Goal: Task Accomplishment & Management: Use online tool/utility

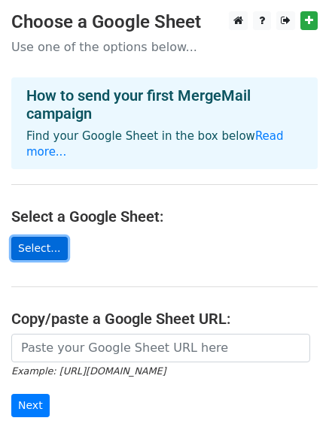
click at [44, 237] on link "Select..." at bounding box center [39, 248] width 56 height 23
click at [42, 237] on link "Select..." at bounding box center [39, 248] width 56 height 23
click at [47, 237] on link "Select..." at bounding box center [39, 248] width 56 height 23
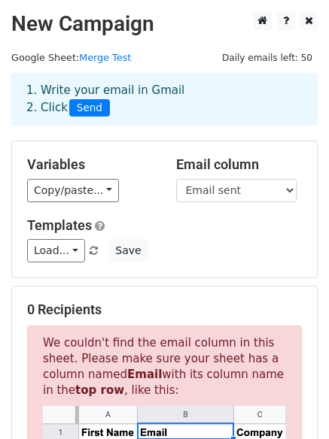
click at [86, 105] on span "Send" at bounding box center [89, 108] width 41 height 18
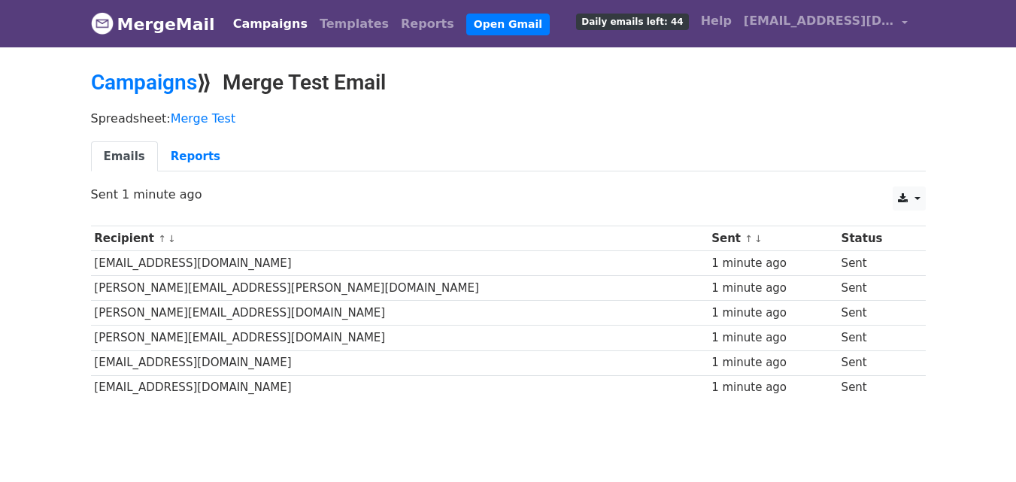
click at [275, 15] on link "Campaigns" at bounding box center [270, 24] width 86 height 30
click at [268, 22] on link "Campaigns" at bounding box center [270, 24] width 86 height 30
click at [197, 147] on link "Reports" at bounding box center [195, 156] width 75 height 31
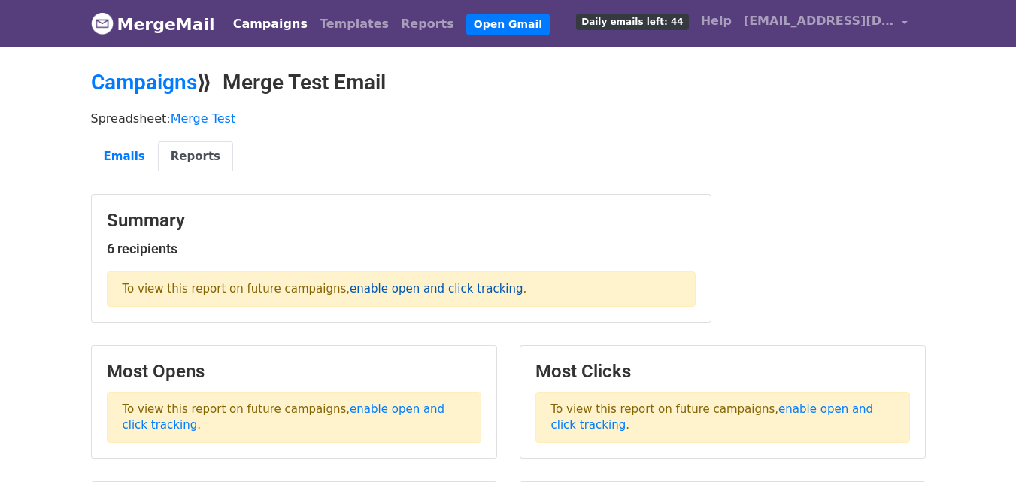
click at [350, 283] on link "enable open and click tracking" at bounding box center [436, 289] width 173 height 14
click at [382, 291] on link "enable open and click tracking" at bounding box center [436, 289] width 173 height 14
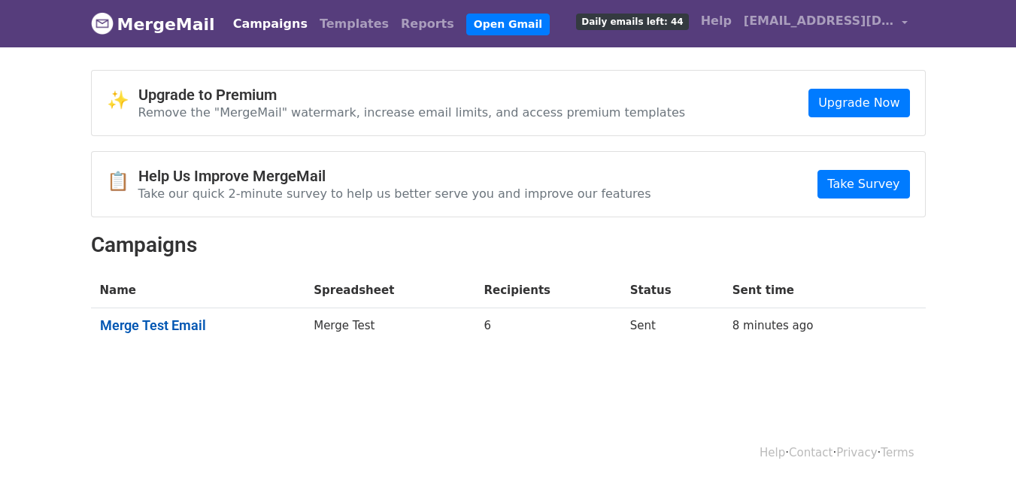
click at [128, 320] on link "Merge Test Email" at bounding box center [198, 325] width 196 height 17
click at [138, 282] on th "Name" at bounding box center [198, 290] width 214 height 35
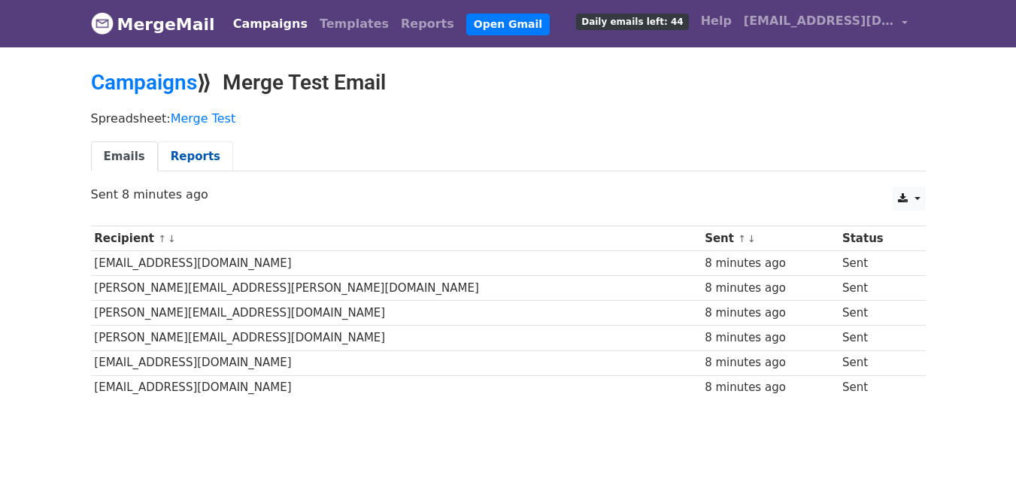
click at [194, 154] on link "Reports" at bounding box center [195, 156] width 75 height 31
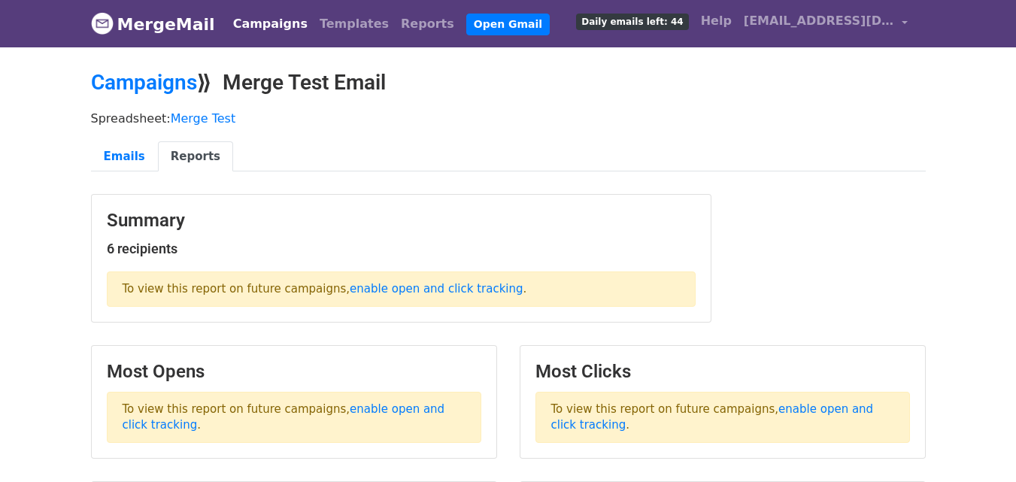
click at [246, 25] on link "Campaigns" at bounding box center [270, 24] width 86 height 30
click at [204, 21] on link "MergeMail" at bounding box center [153, 24] width 124 height 32
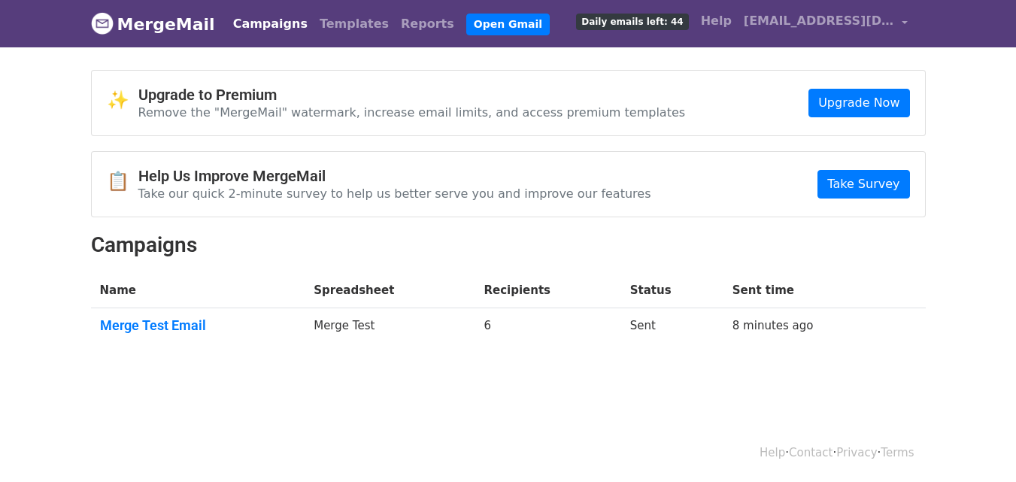
click at [770, 300] on th "Sent time" at bounding box center [808, 290] width 171 height 35
click at [180, 292] on th "Name" at bounding box center [198, 290] width 214 height 35
click at [119, 317] on link "Merge Test Email" at bounding box center [198, 325] width 196 height 17
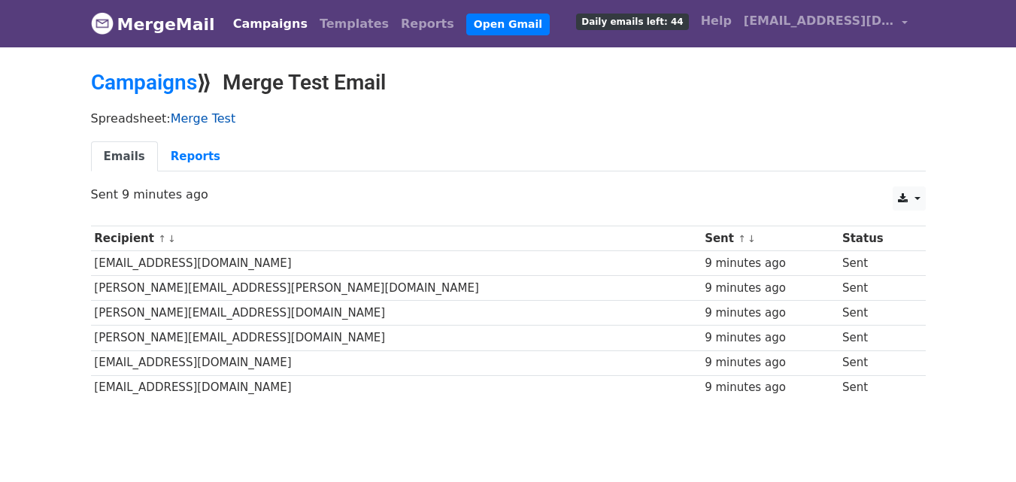
click at [177, 120] on link "Merge Test" at bounding box center [203, 118] width 65 height 14
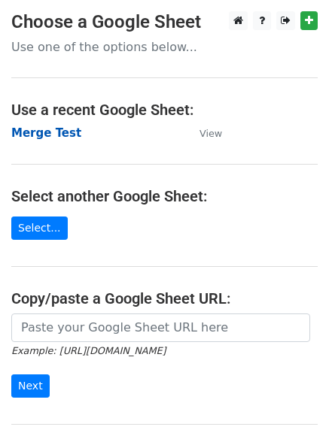
click at [47, 135] on strong "Merge Test" at bounding box center [46, 133] width 70 height 14
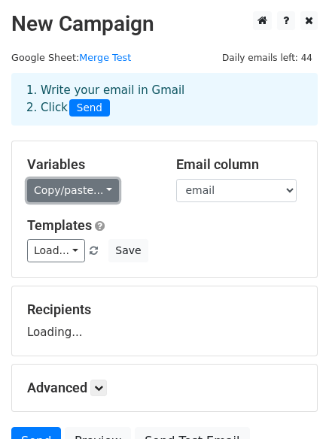
click at [93, 193] on link "Copy/paste..." at bounding box center [73, 190] width 92 height 23
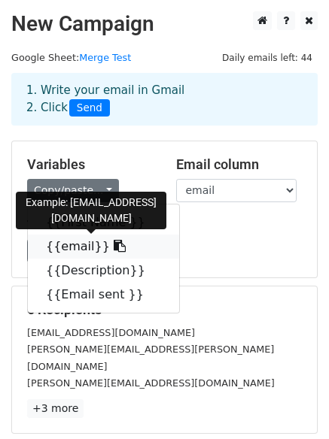
click at [92, 235] on link "{{email}}" at bounding box center [103, 247] width 151 height 24
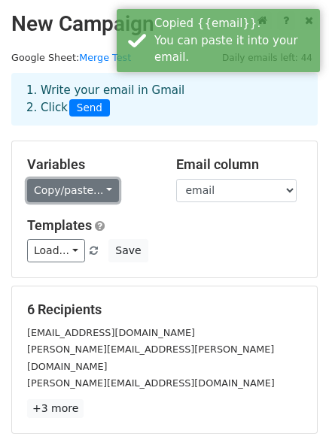
click at [80, 193] on link "Copy/paste..." at bounding box center [73, 190] width 92 height 23
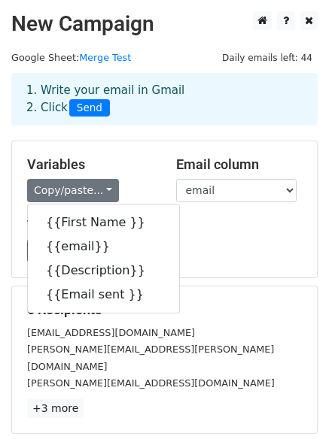
click at [176, 271] on div "Variables Copy/paste... {{First Name }} {{email}} {{Description}} {{Email sent …" at bounding box center [164, 209] width 304 height 136
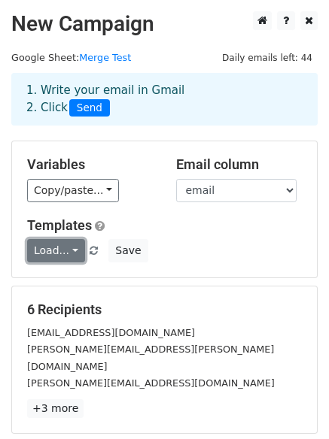
click at [52, 254] on link "Load..." at bounding box center [56, 250] width 58 height 23
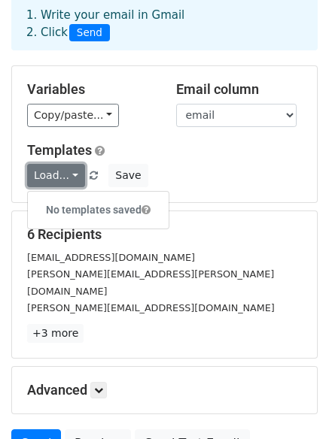
scroll to position [204, 0]
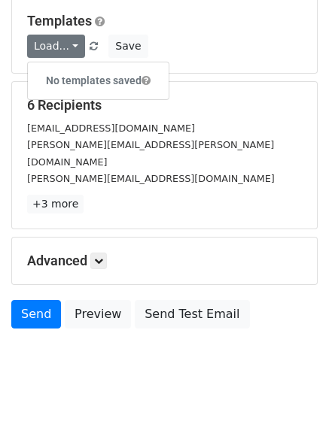
click at [232, 152] on div "edwin.wakefield@mimic-crafts.com" at bounding box center [164, 153] width 297 height 34
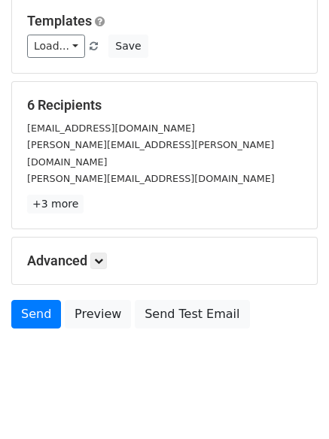
scroll to position [129, 0]
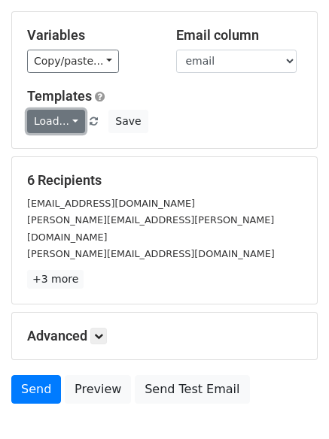
click at [68, 123] on link "Load..." at bounding box center [56, 121] width 58 height 23
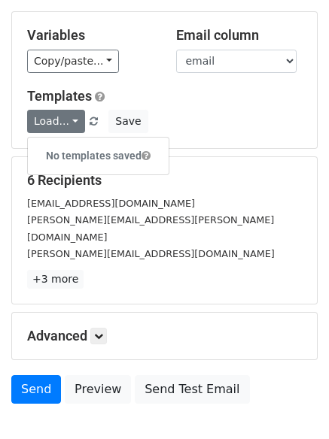
click at [178, 126] on div "Load... No templates saved Save" at bounding box center [164, 121] width 297 height 23
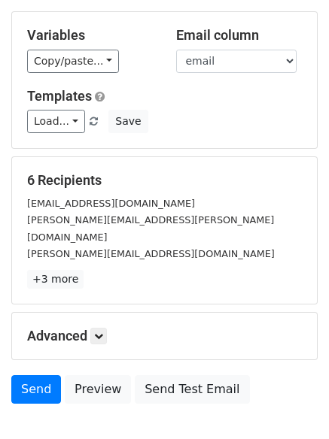
scroll to position [204, 0]
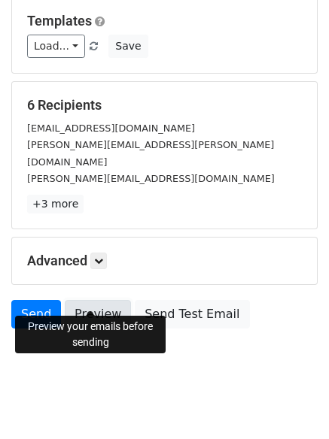
click at [96, 305] on link "Preview" at bounding box center [98, 314] width 66 height 29
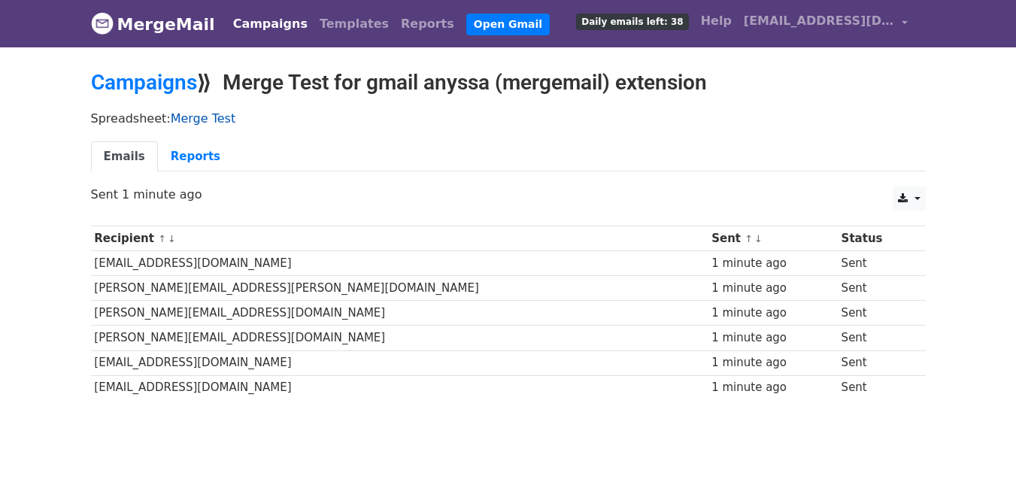
click at [183, 120] on link "Merge Test" at bounding box center [203, 118] width 65 height 14
click at [181, 144] on link "Reports" at bounding box center [195, 156] width 75 height 31
click at [181, 150] on link "Reports" at bounding box center [195, 156] width 75 height 31
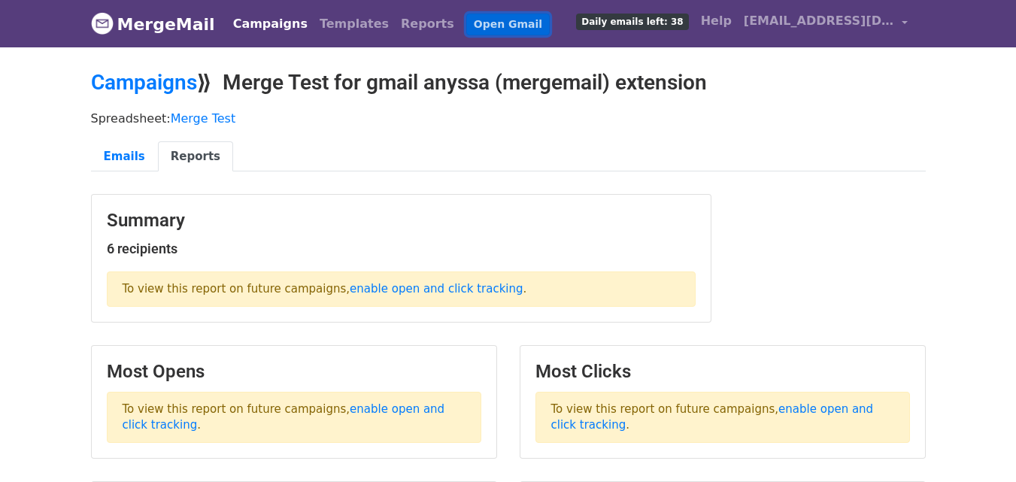
click at [466, 20] on link "Open Gmail" at bounding box center [507, 25] width 83 height 22
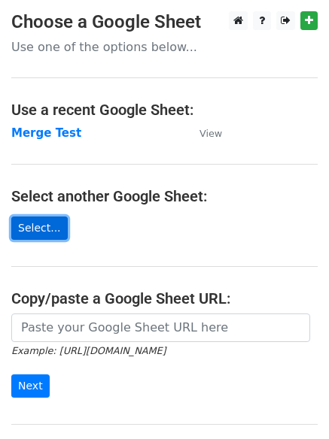
click at [44, 217] on link "Select..." at bounding box center [39, 228] width 56 height 23
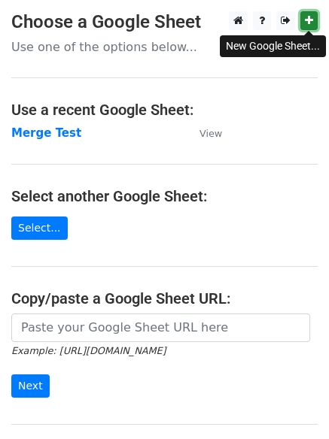
click at [312, 23] on icon at bounding box center [308, 20] width 8 height 11
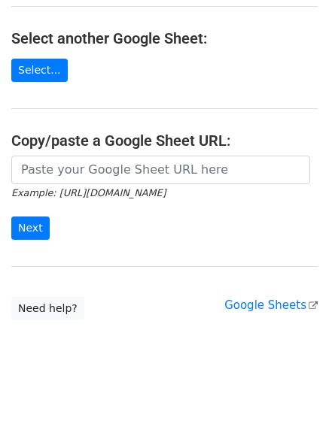
scroll to position [159, 0]
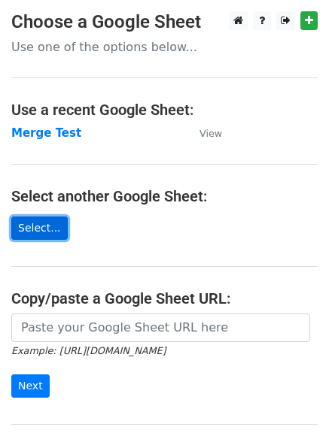
click at [47, 227] on link "Select..." at bounding box center [39, 228] width 56 height 23
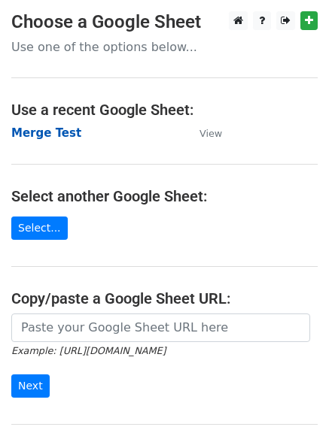
click at [55, 129] on strong "Merge Test" at bounding box center [46, 133] width 70 height 14
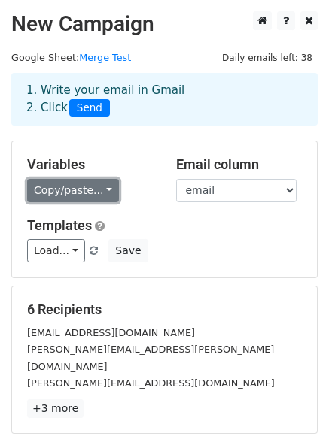
click at [98, 201] on link "Copy/paste..." at bounding box center [73, 190] width 92 height 23
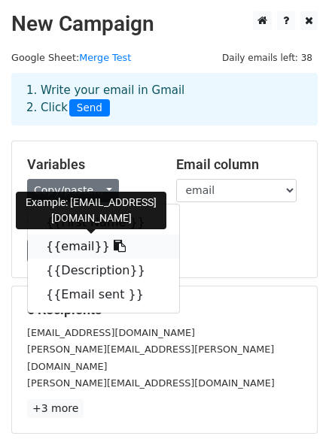
click at [114, 244] on icon at bounding box center [120, 246] width 12 height 12
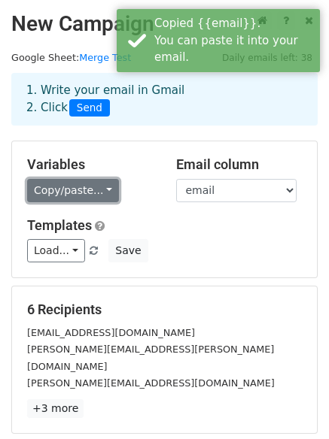
click at [84, 195] on link "Copy/paste..." at bounding box center [73, 190] width 92 height 23
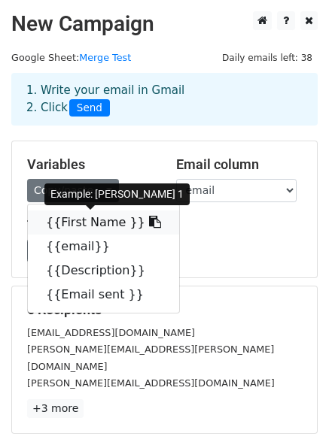
click at [90, 217] on link "{{First Name }}" at bounding box center [103, 222] width 151 height 24
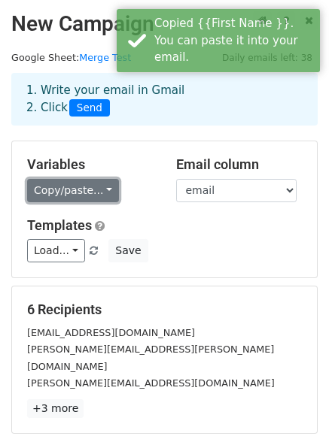
click at [82, 187] on link "Copy/paste..." at bounding box center [73, 190] width 92 height 23
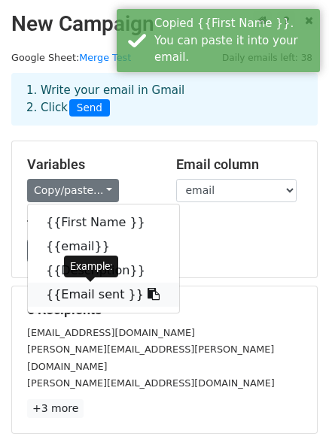
click at [87, 292] on link "{{Email sent }}" at bounding box center [103, 295] width 151 height 24
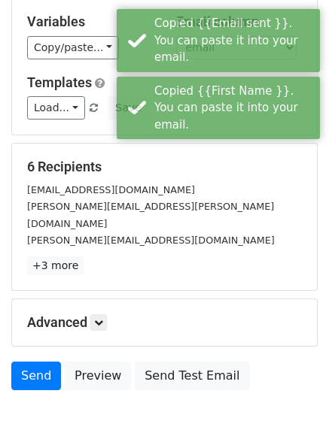
scroll to position [150, 0]
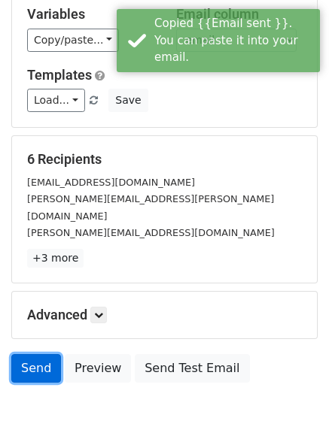
click at [41, 356] on link "Send" at bounding box center [36, 368] width 50 height 29
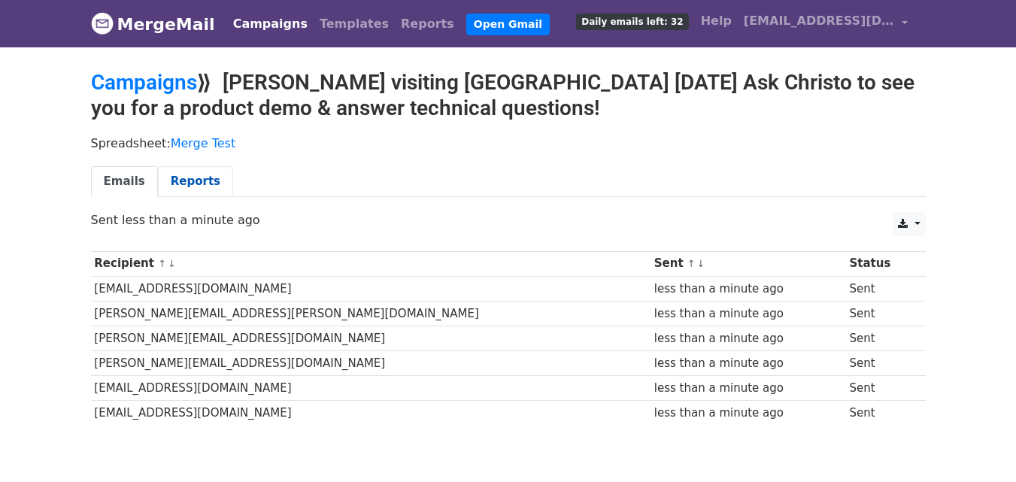
click at [177, 171] on link "Reports" at bounding box center [195, 181] width 75 height 31
click at [180, 185] on link "Reports" at bounding box center [195, 181] width 75 height 31
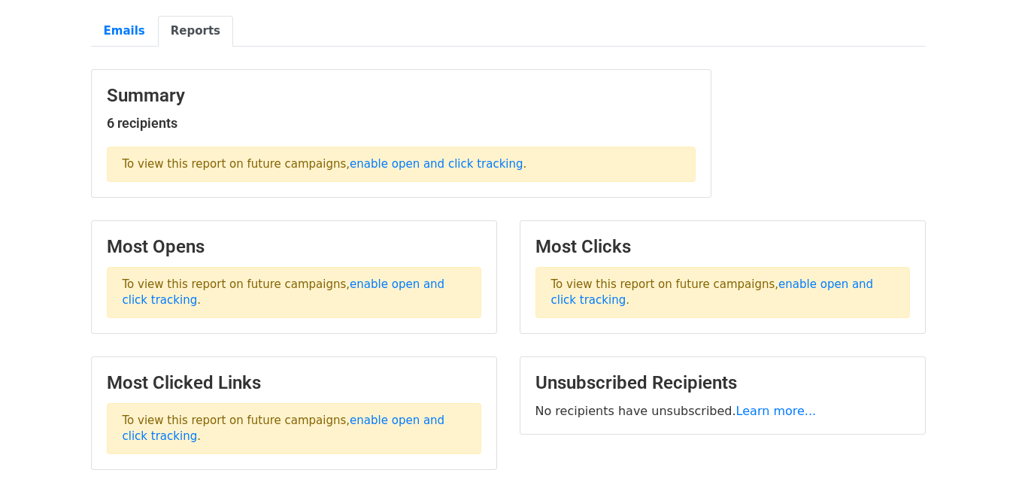
scroll to position [274, 0]
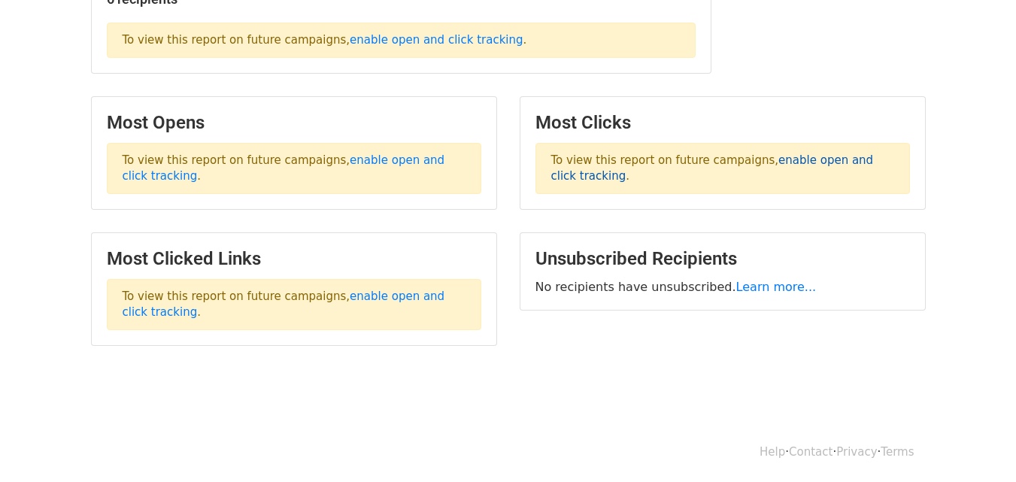
click at [790, 158] on link "enable open and click tracking" at bounding box center [712, 167] width 322 height 29
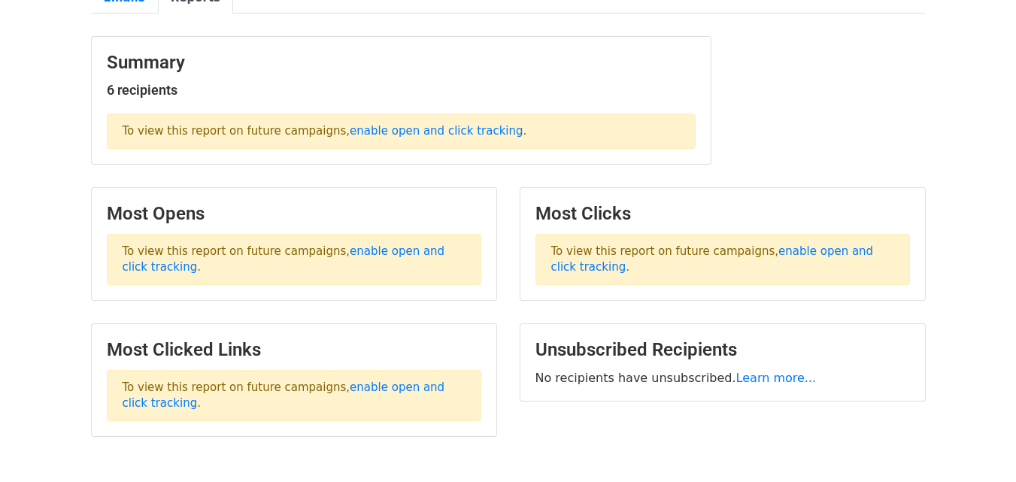
scroll to position [150, 0]
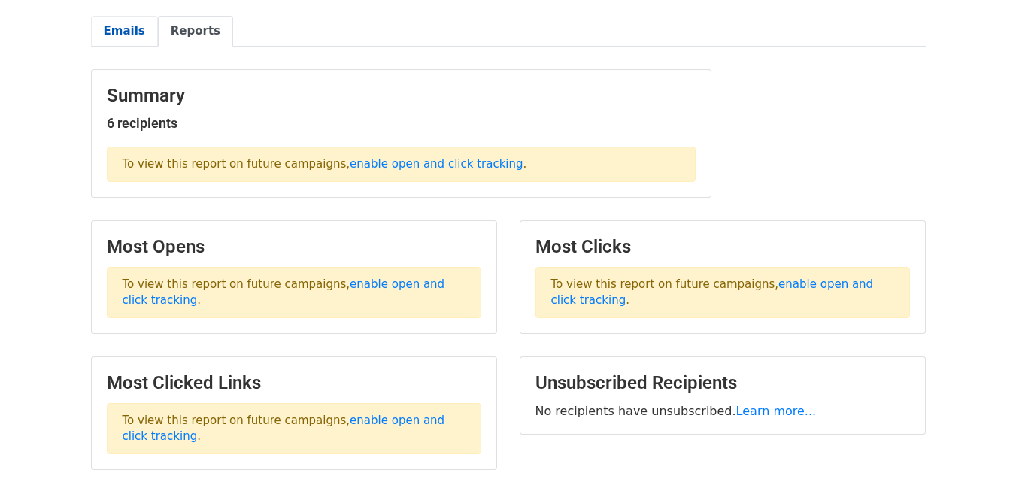
click at [117, 35] on link "Emails" at bounding box center [124, 31] width 67 height 31
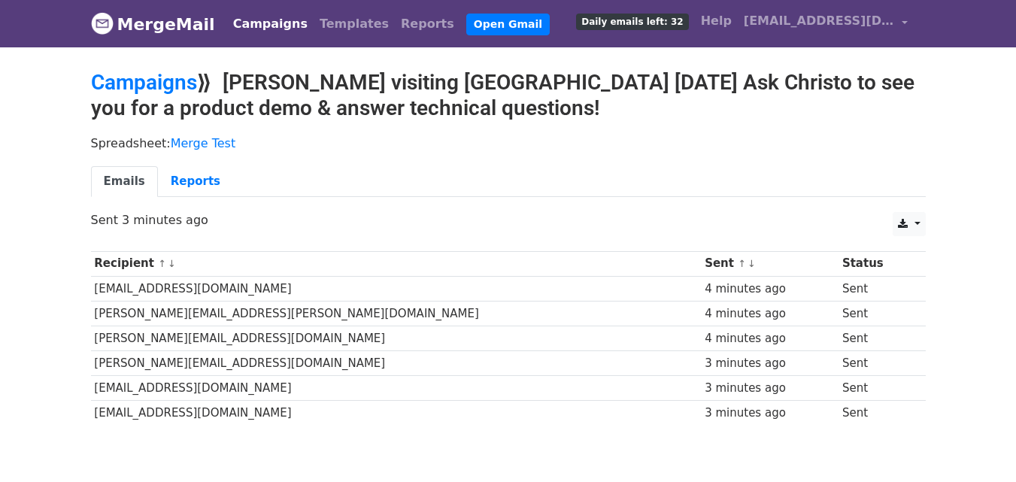
click at [630, 20] on span "Daily emails left: 32" at bounding box center [632, 22] width 112 height 17
click at [766, 26] on span "[EMAIL_ADDRESS][DOMAIN_NAME]" at bounding box center [818, 21] width 150 height 18
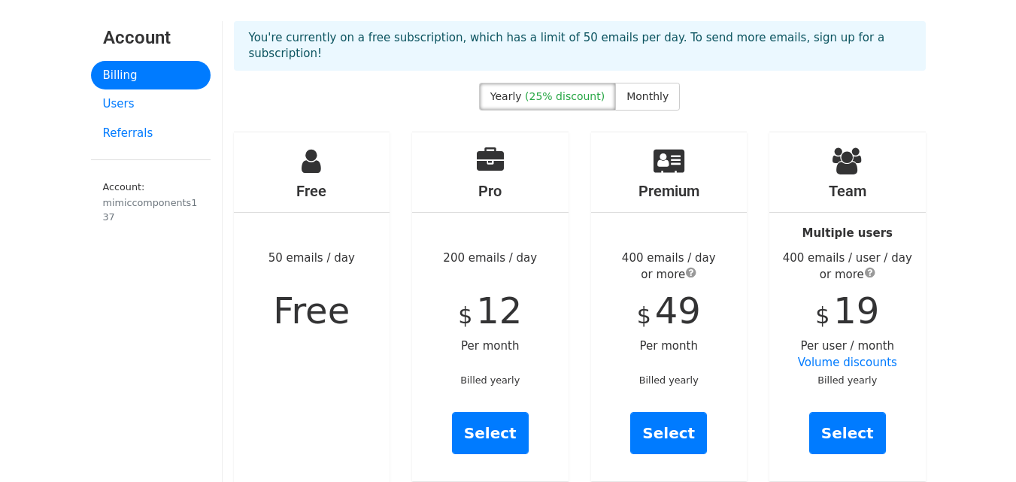
scroll to position [75, 0]
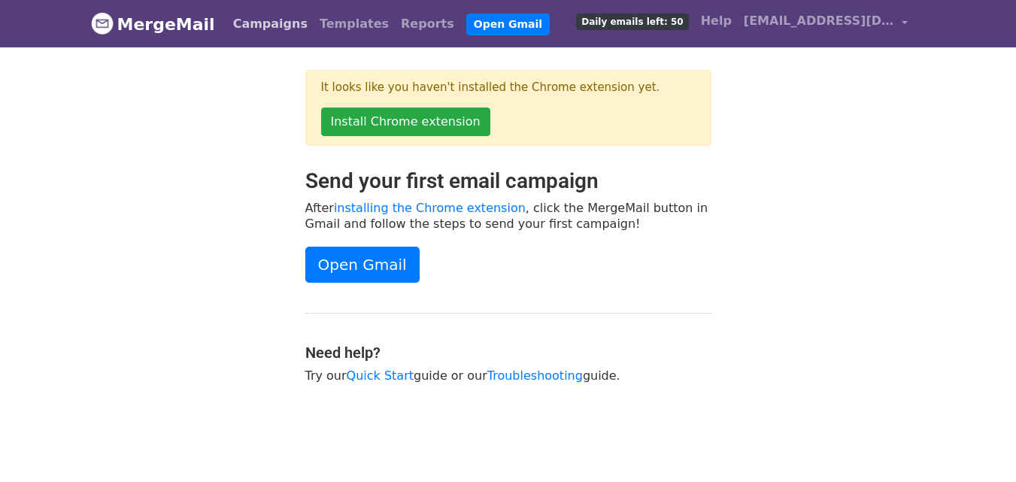
click at [278, 26] on link "Campaigns" at bounding box center [270, 24] width 86 height 30
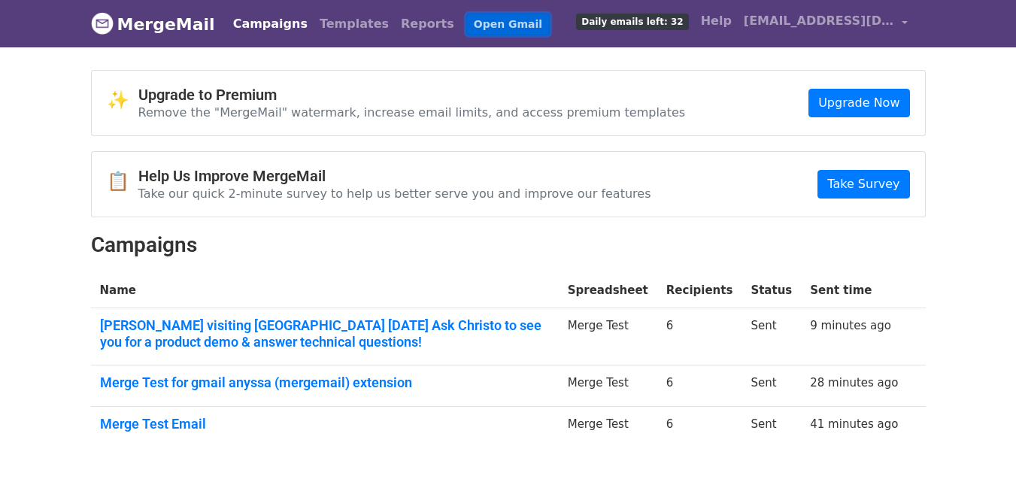
click at [466, 22] on link "Open Gmail" at bounding box center [507, 25] width 83 height 22
click at [313, 20] on link "Templates" at bounding box center [353, 24] width 81 height 30
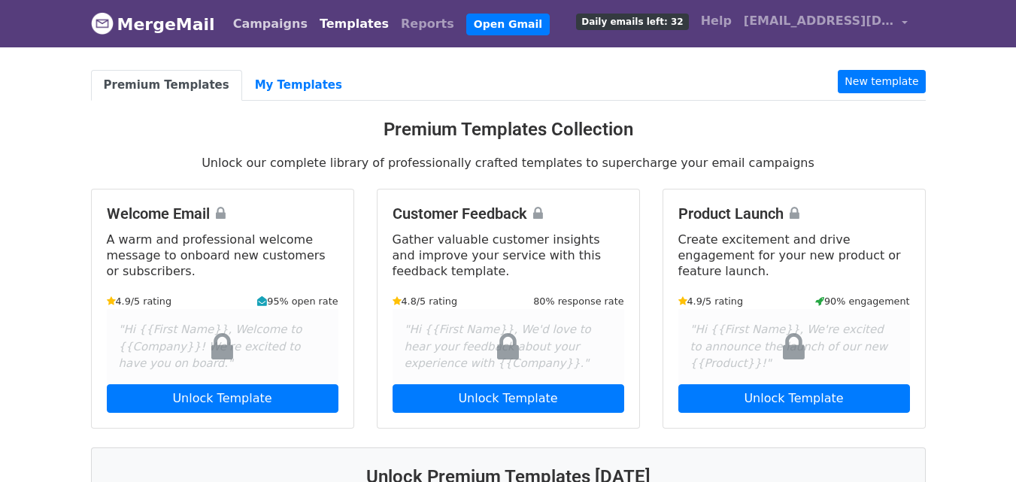
click at [276, 20] on link "Campaigns" at bounding box center [270, 24] width 86 height 30
click at [395, 18] on link "Reports" at bounding box center [427, 24] width 65 height 30
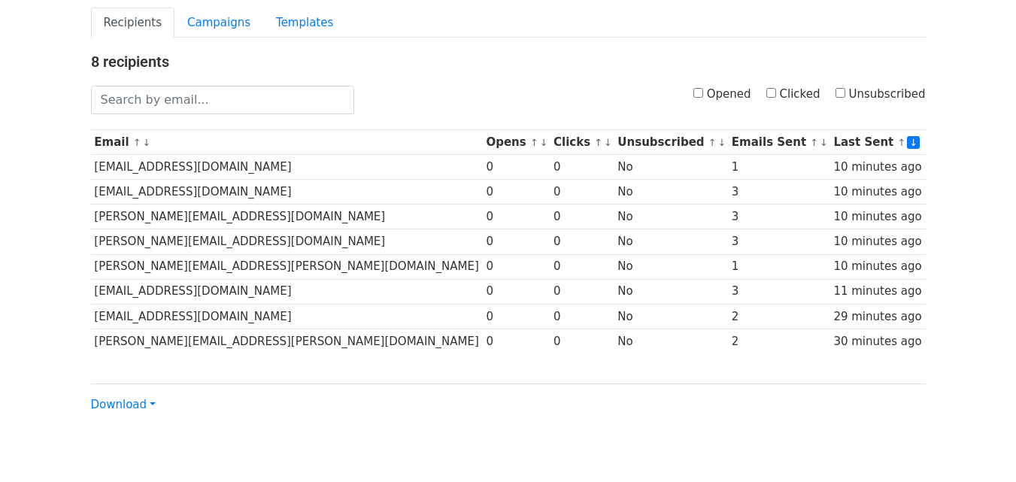
scroll to position [80, 0]
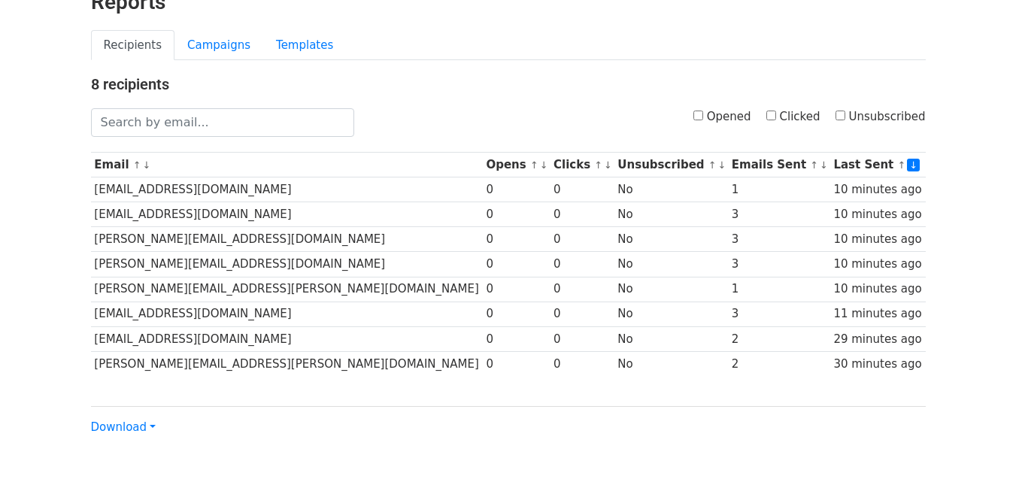
click at [737, 111] on label "Opened" at bounding box center [722, 116] width 58 height 17
click at [703, 111] on input "Opened" at bounding box center [698, 116] width 10 height 10
checkbox input "true"
click at [809, 112] on label "Clicked" at bounding box center [793, 116] width 54 height 17
click at [776, 112] on input "Clicked" at bounding box center [771, 116] width 10 height 10
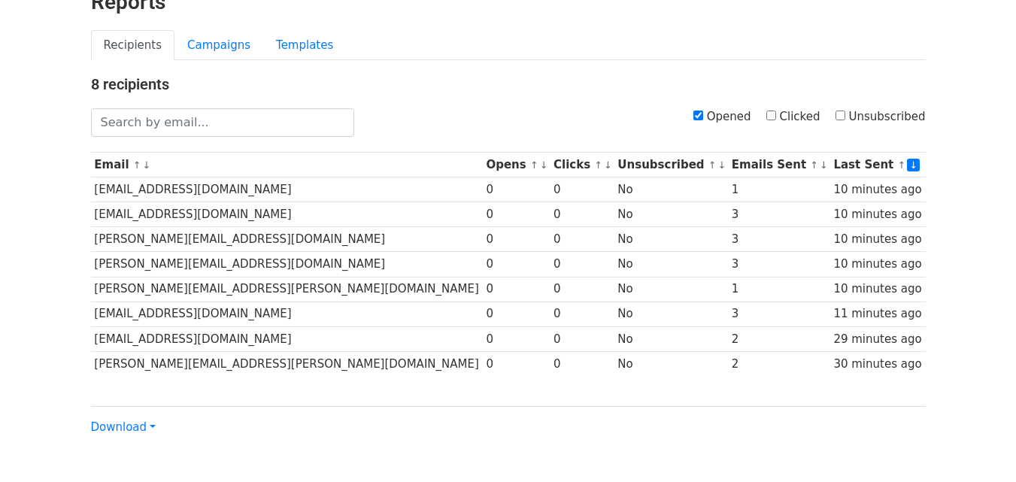
checkbox input "true"
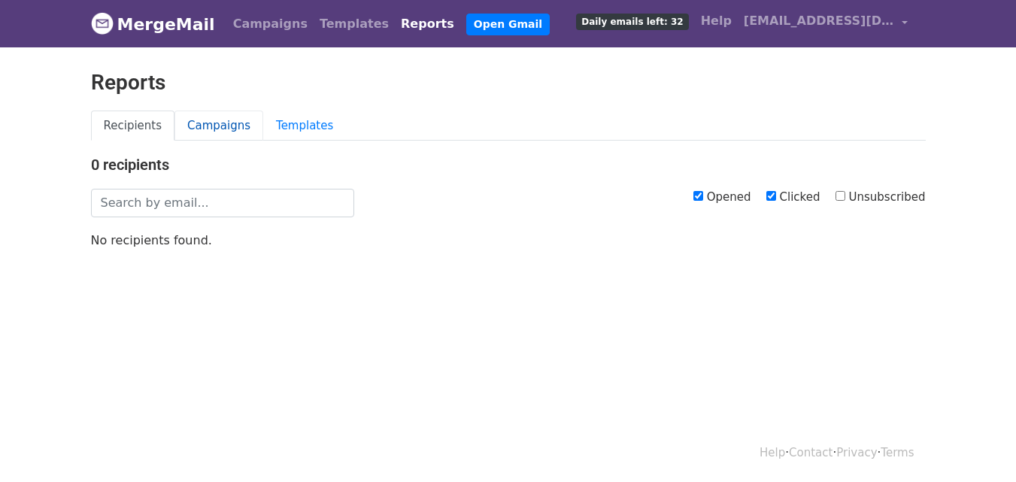
click at [228, 126] on link "Campaigns" at bounding box center [218, 126] width 89 height 31
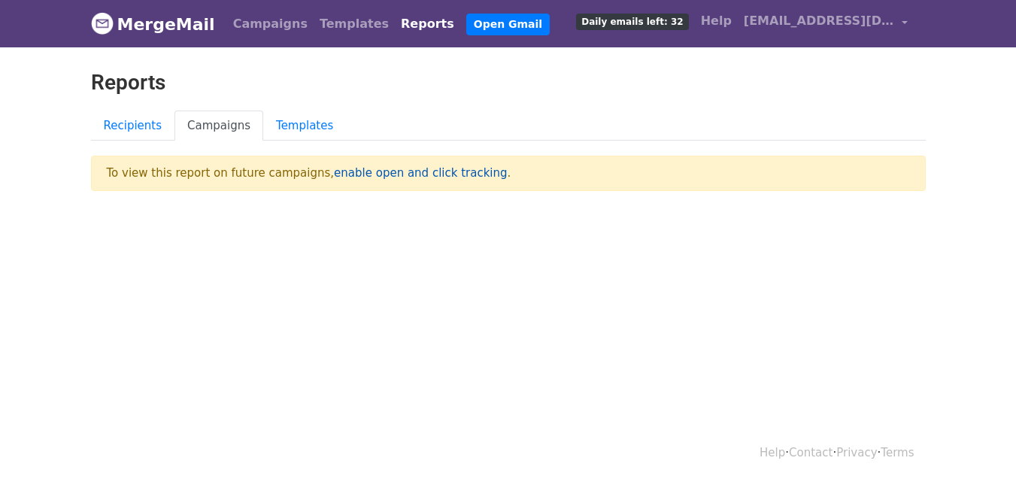
click at [359, 171] on link "enable open and click tracking" at bounding box center [420, 173] width 173 height 14
click at [338, 173] on link "enable open and click tracking" at bounding box center [420, 173] width 173 height 14
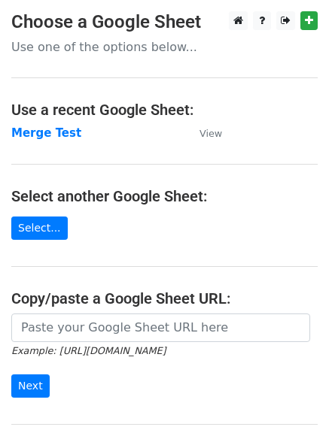
click at [106, 131] on td "Merge Test" at bounding box center [97, 133] width 173 height 17
click at [46, 131] on strong "Merge Test" at bounding box center [46, 133] width 70 height 14
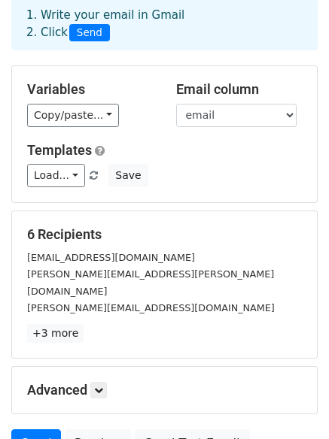
scroll to position [150, 0]
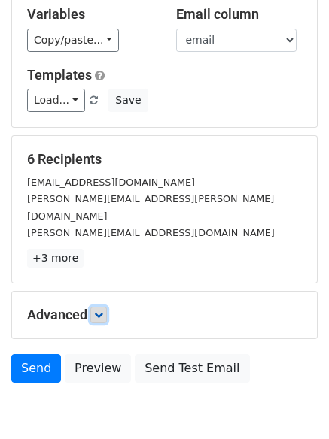
click at [103, 310] on icon at bounding box center [98, 314] width 9 height 9
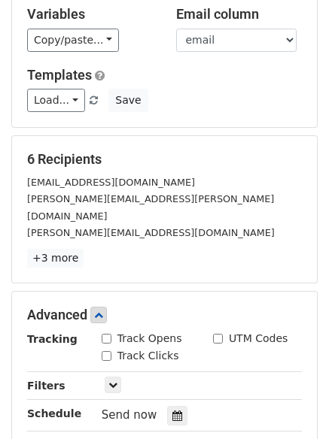
click at [105, 334] on input "Track Opens" at bounding box center [106, 339] width 10 height 10
checkbox input "true"
click at [110, 351] on input "Track Clicks" at bounding box center [106, 356] width 10 height 10
checkbox input "true"
click at [218, 334] on input "UTM Codes" at bounding box center [218, 339] width 10 height 10
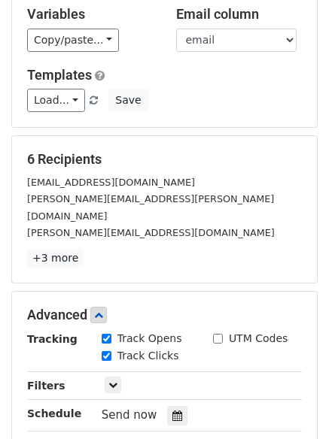
checkbox input "true"
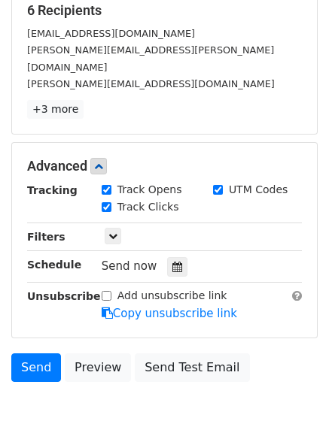
scroll to position [301, 0]
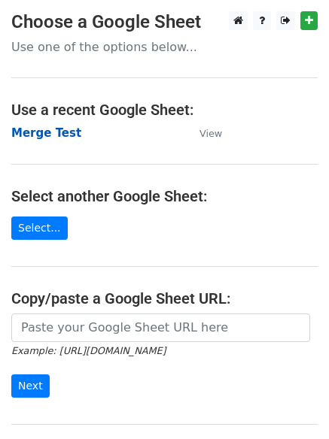
click at [62, 133] on strong "Merge Test" at bounding box center [46, 133] width 70 height 14
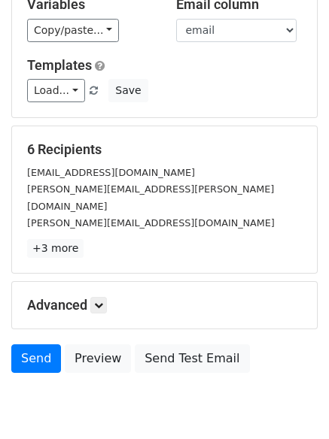
scroll to position [204, 0]
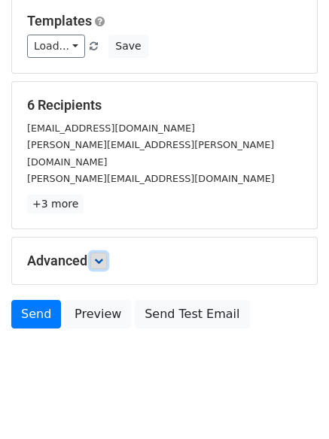
click at [95, 253] on link at bounding box center [98, 261] width 17 height 17
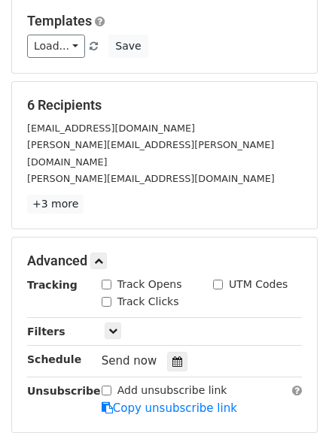
click at [111, 277] on div "Track Opens" at bounding box center [141, 285] width 80 height 16
click at [103, 280] on input "Track Opens" at bounding box center [106, 285] width 10 height 10
checkbox input "true"
click at [102, 294] on div "Track Clicks" at bounding box center [145, 303] width 111 height 18
click at [105, 297] on input "Track Clicks" at bounding box center [106, 302] width 10 height 10
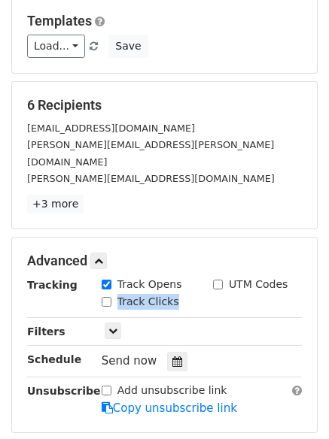
checkbox input "true"
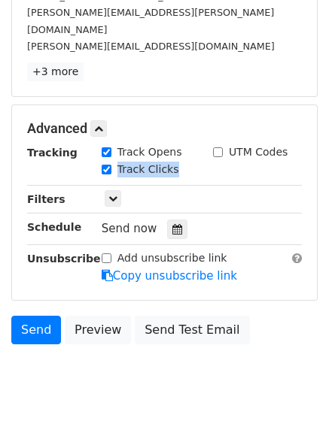
scroll to position [352, 0]
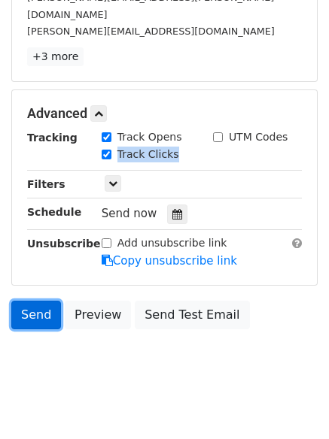
click at [54, 301] on link "Send" at bounding box center [36, 315] width 50 height 29
click at [47, 301] on link "Send" at bounding box center [36, 315] width 50 height 29
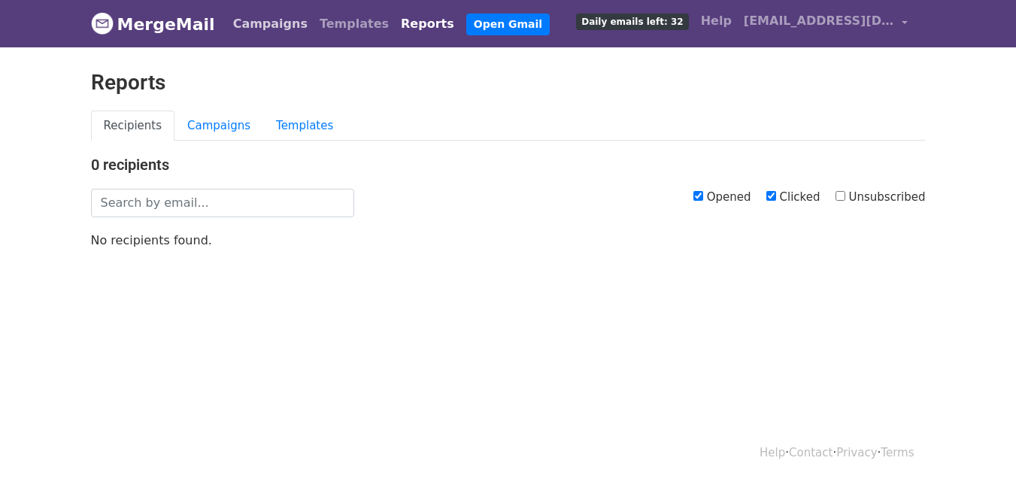
click at [265, 26] on link "Campaigns" at bounding box center [270, 24] width 86 height 30
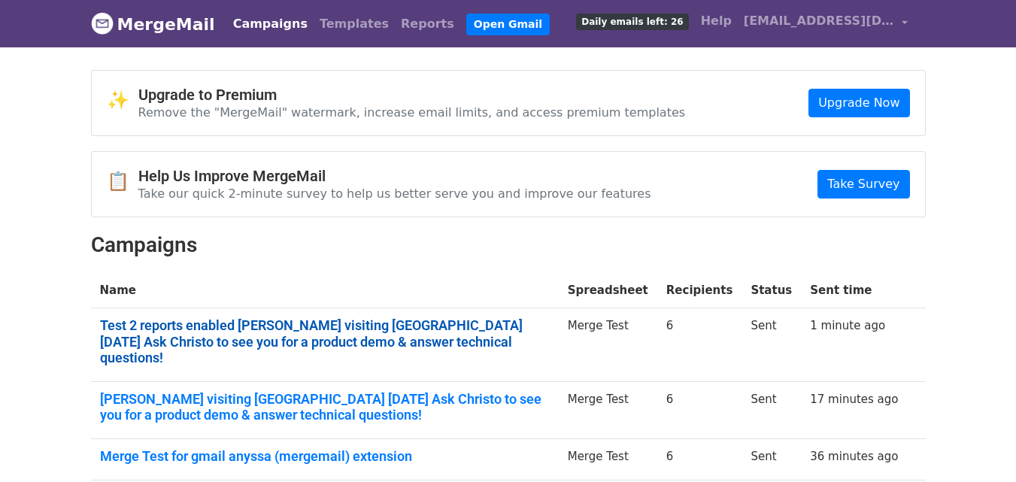
click at [535, 332] on link "Test 2 reports enabled Christo Vosloo visiting Limpopo Monday 6th October 2026 …" at bounding box center [325, 341] width 450 height 49
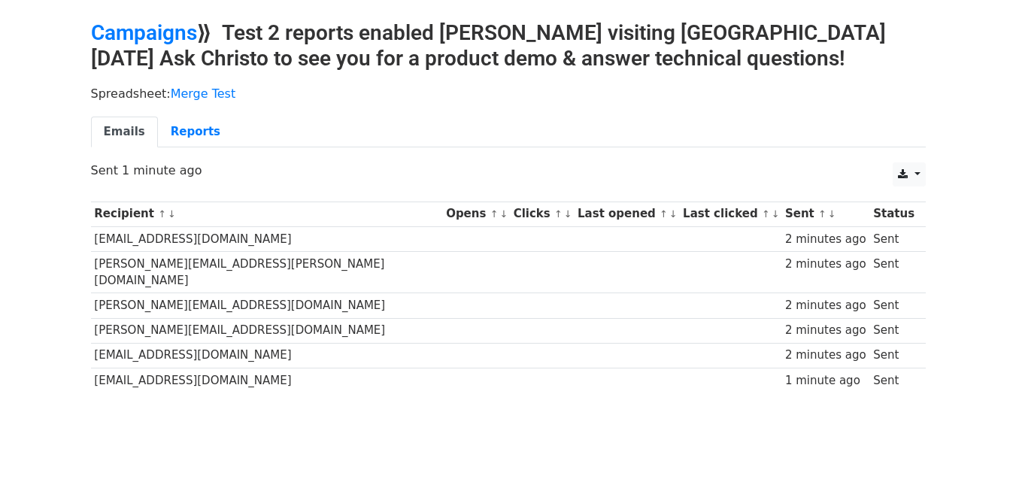
scroll to position [77, 0]
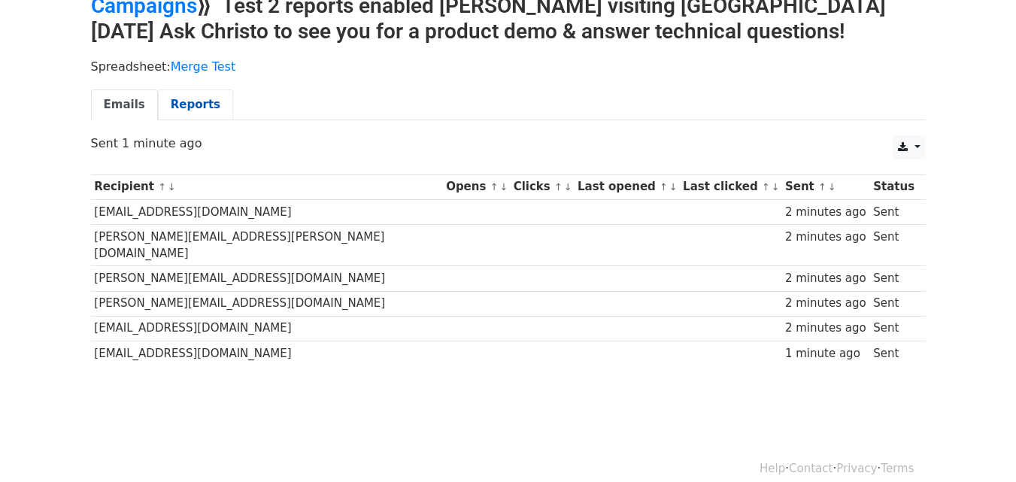
click at [192, 92] on link "Reports" at bounding box center [195, 104] width 75 height 31
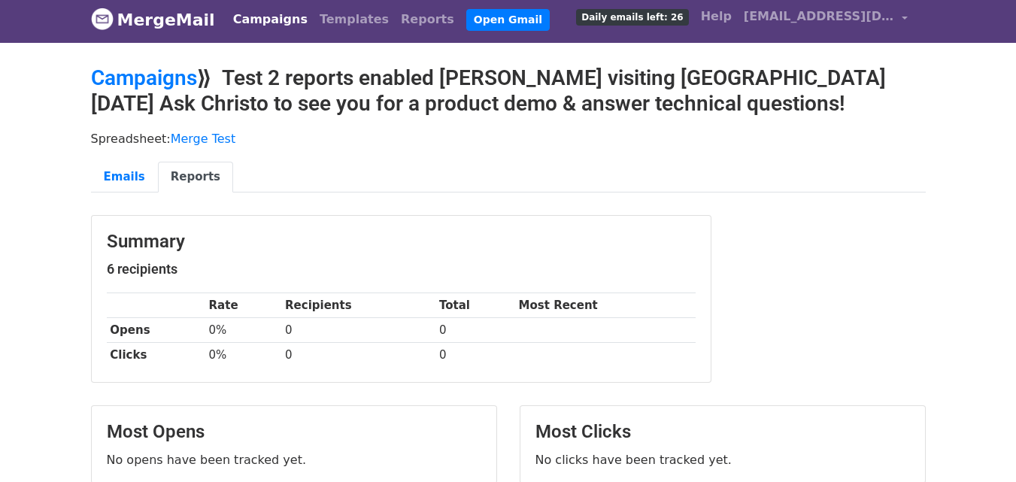
scroll to position [150, 0]
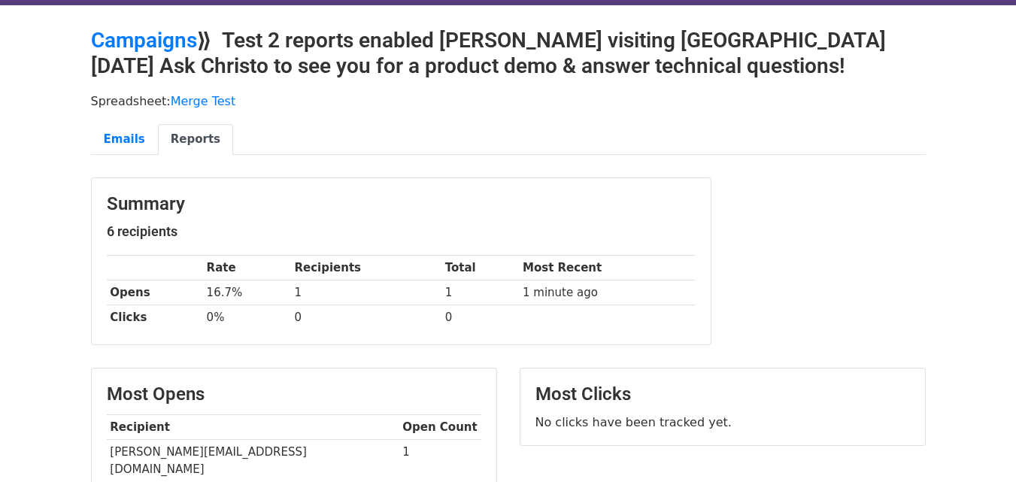
scroll to position [75, 0]
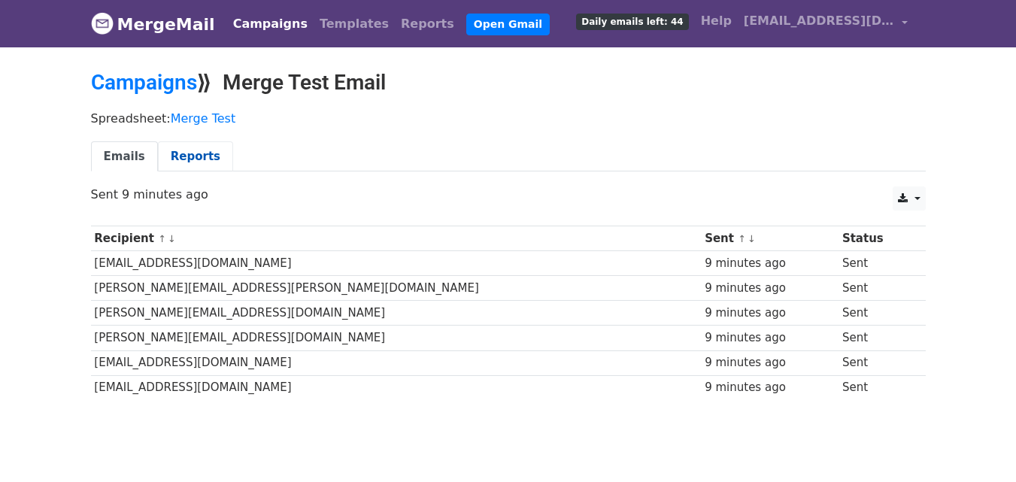
click at [192, 158] on link "Reports" at bounding box center [195, 156] width 75 height 31
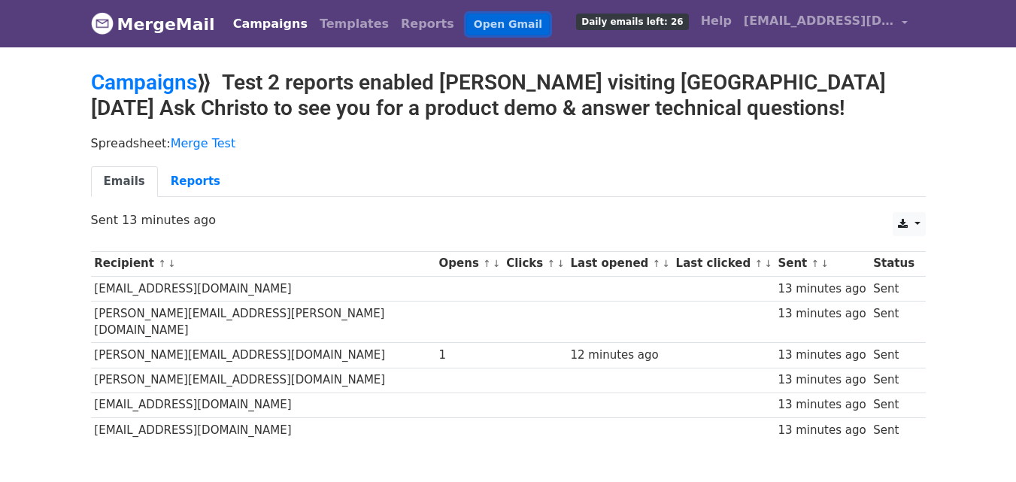
click at [474, 20] on link "Open Gmail" at bounding box center [507, 25] width 83 height 22
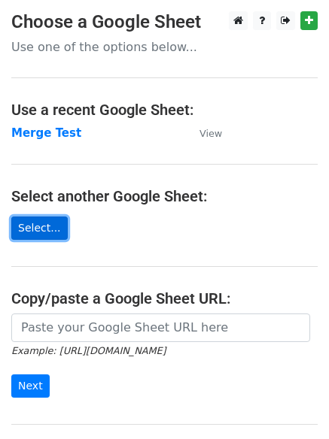
click at [38, 223] on link "Select..." at bounding box center [39, 228] width 56 height 23
click at [30, 232] on link "Select..." at bounding box center [39, 228] width 56 height 23
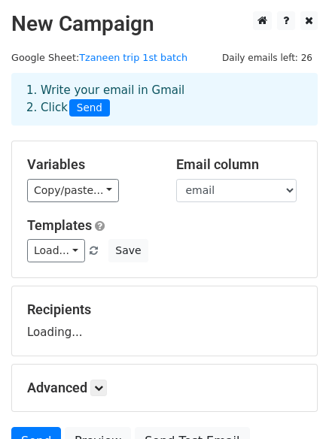
scroll to position [144, 0]
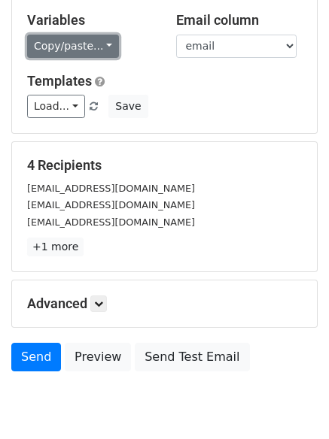
click at [67, 47] on link "Copy/paste..." at bounding box center [73, 46] width 92 height 23
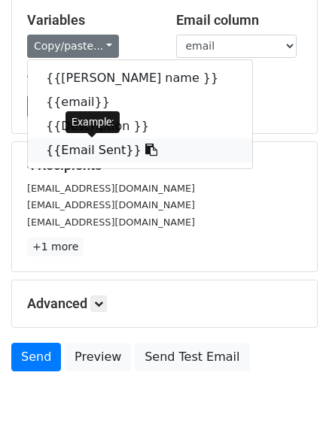
click at [83, 153] on link "{{Email Sent}}" at bounding box center [140, 150] width 224 height 24
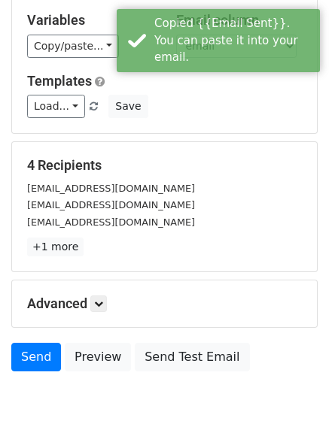
click at [131, 75] on h5 "Templates" at bounding box center [164, 81] width 274 height 17
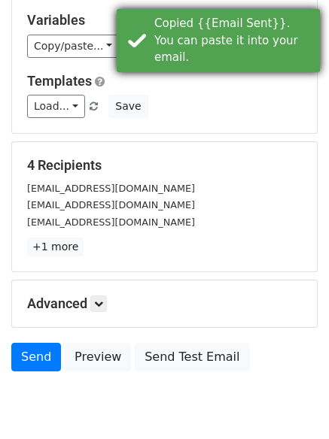
click at [212, 41] on div "Copied {{Email Sent}}. You can paste it into your email." at bounding box center [233, 40] width 159 height 51
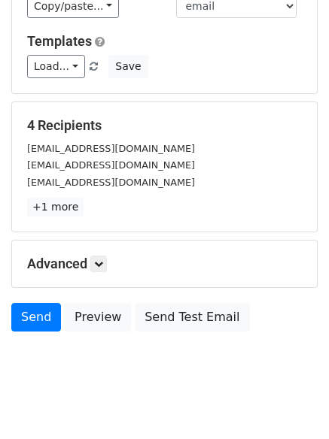
scroll to position [204, 0]
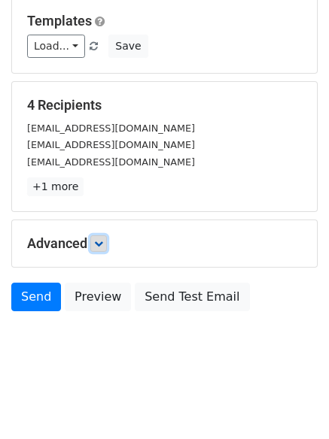
click at [95, 246] on link at bounding box center [98, 243] width 17 height 17
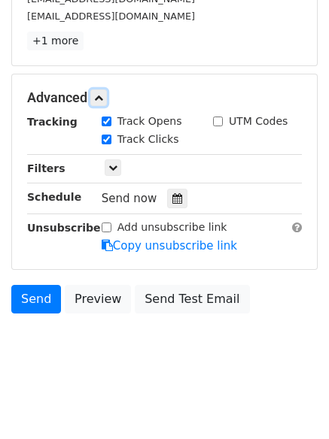
scroll to position [352, 0]
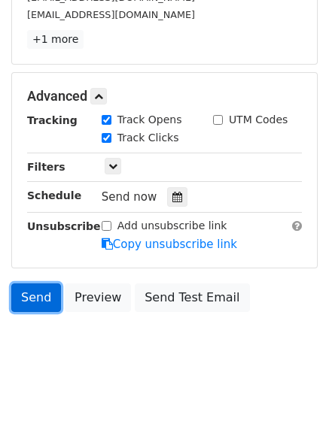
click at [45, 292] on link "Send" at bounding box center [36, 297] width 50 height 29
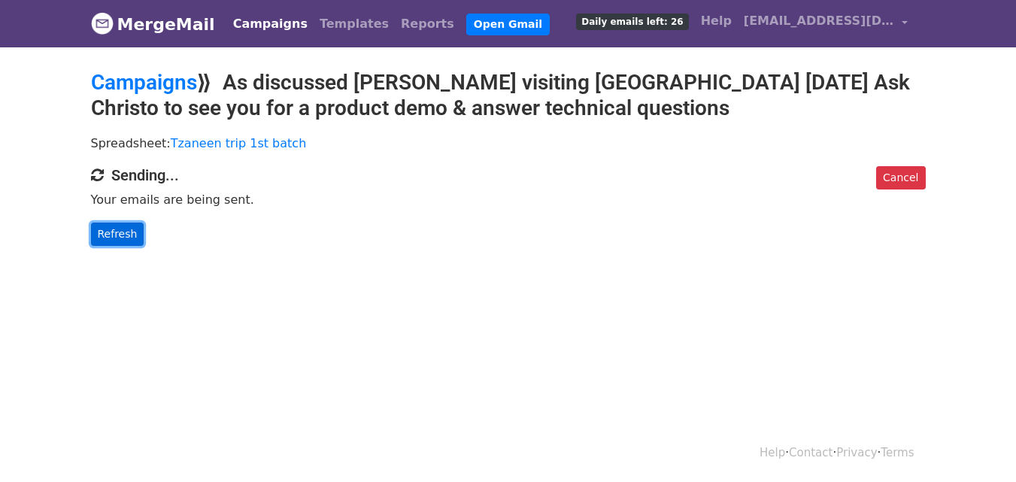
click at [111, 235] on link "Refresh" at bounding box center [117, 234] width 53 height 23
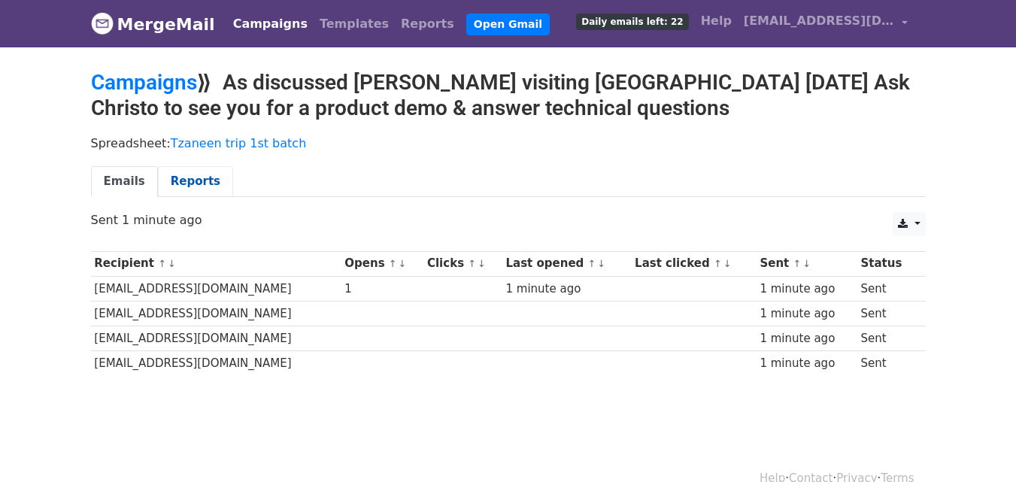
click at [190, 177] on link "Reports" at bounding box center [195, 181] width 75 height 31
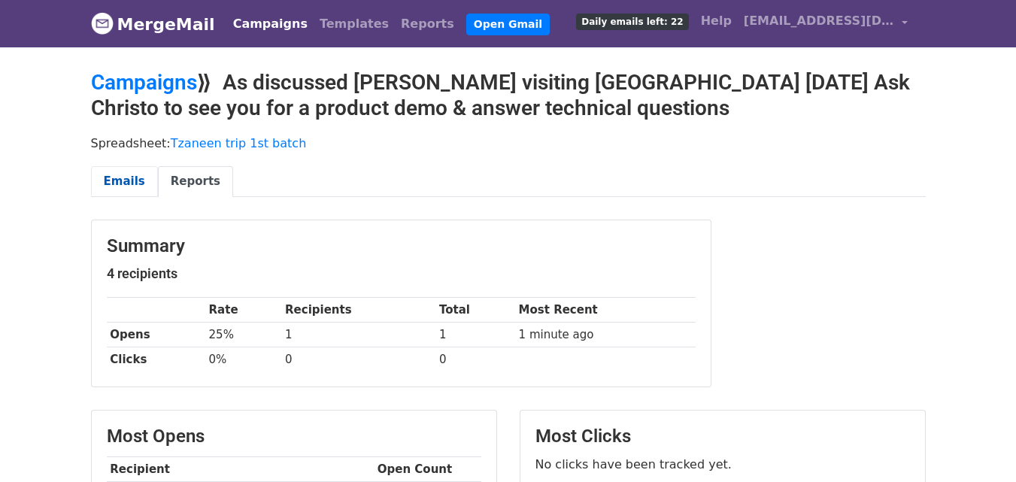
click at [120, 179] on link "Emails" at bounding box center [124, 181] width 67 height 31
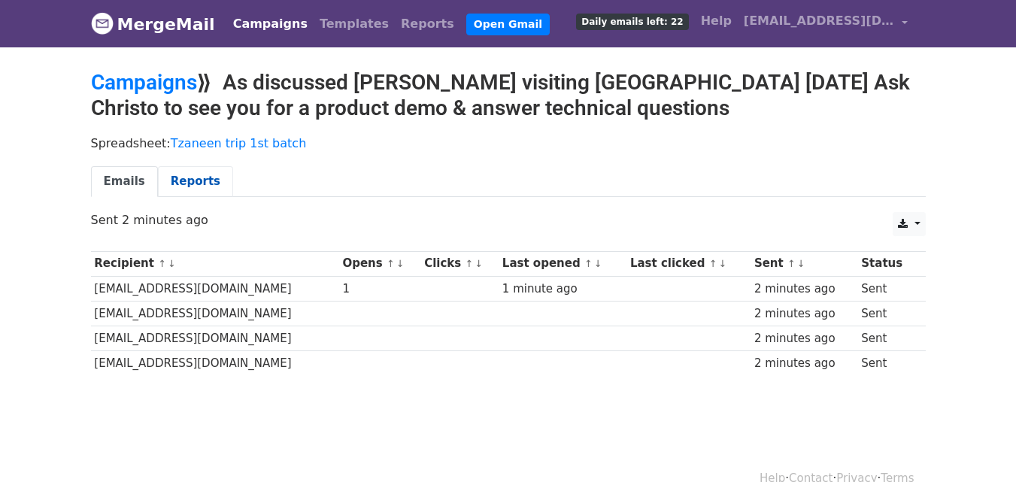
click at [207, 183] on link "Reports" at bounding box center [195, 181] width 75 height 31
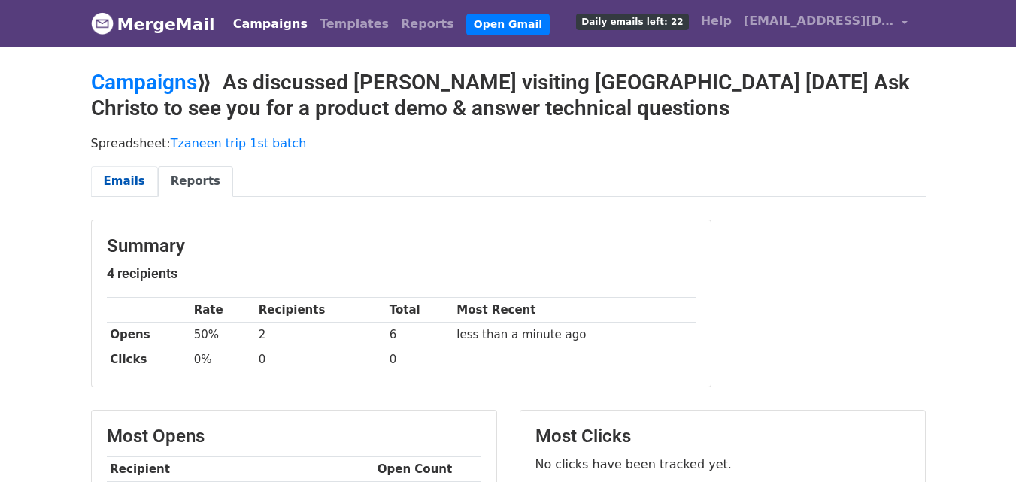
click at [132, 182] on link "Emails" at bounding box center [124, 181] width 67 height 31
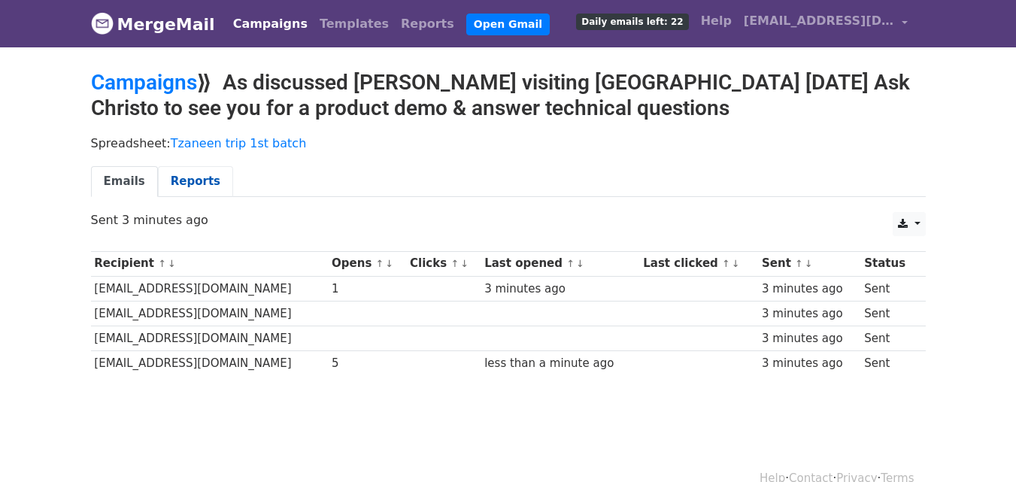
click at [170, 173] on link "Reports" at bounding box center [195, 181] width 75 height 31
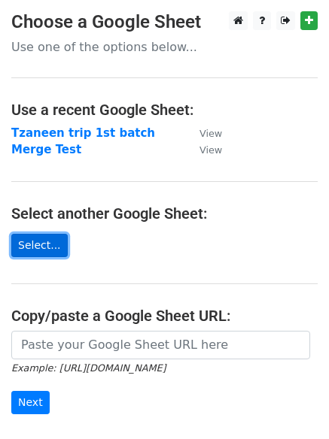
click at [41, 239] on link "Select..." at bounding box center [39, 245] width 56 height 23
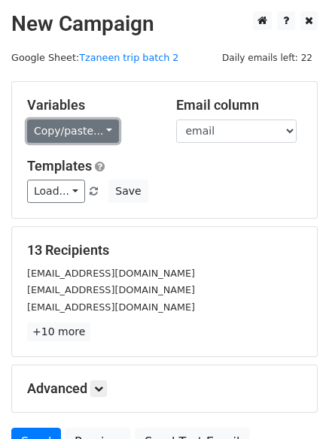
click at [74, 123] on link "Copy/paste..." at bounding box center [73, 131] width 92 height 23
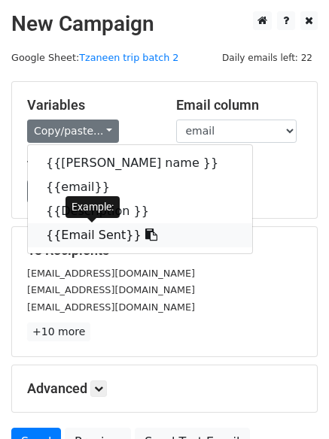
click at [91, 235] on link "{{Email Sent}}" at bounding box center [140, 235] width 224 height 24
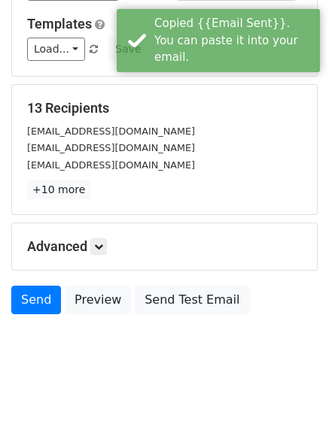
scroll to position [145, 0]
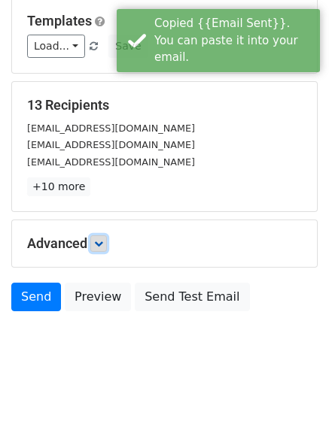
click at [103, 239] on icon at bounding box center [98, 243] width 9 height 9
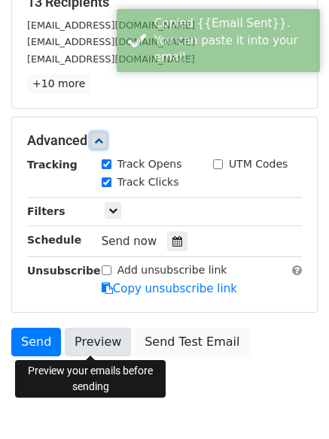
scroll to position [292, 0]
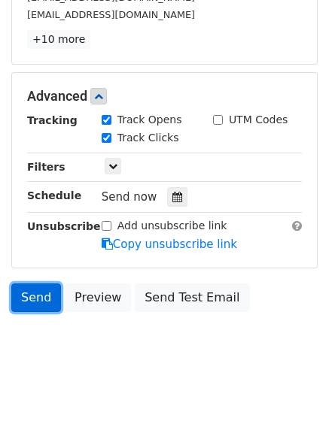
click at [53, 301] on link "Send" at bounding box center [36, 297] width 50 height 29
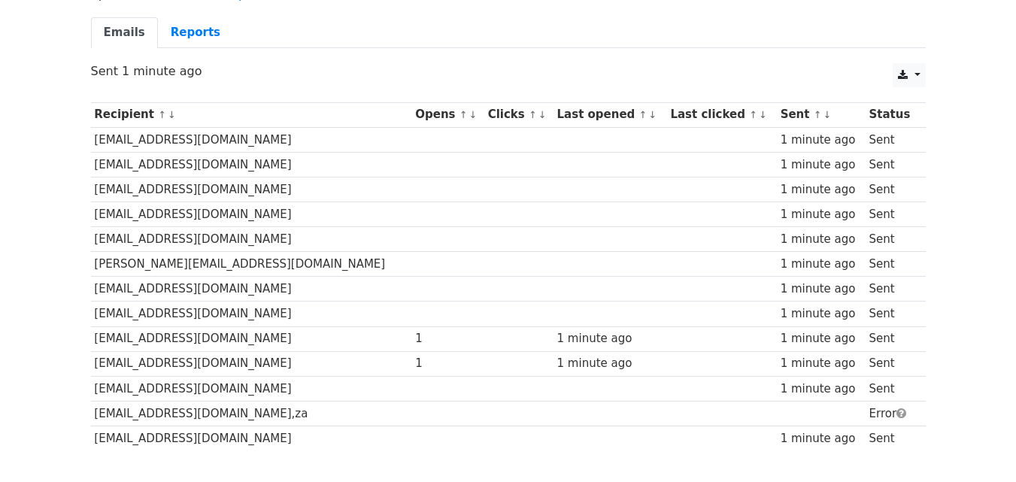
scroll to position [150, 0]
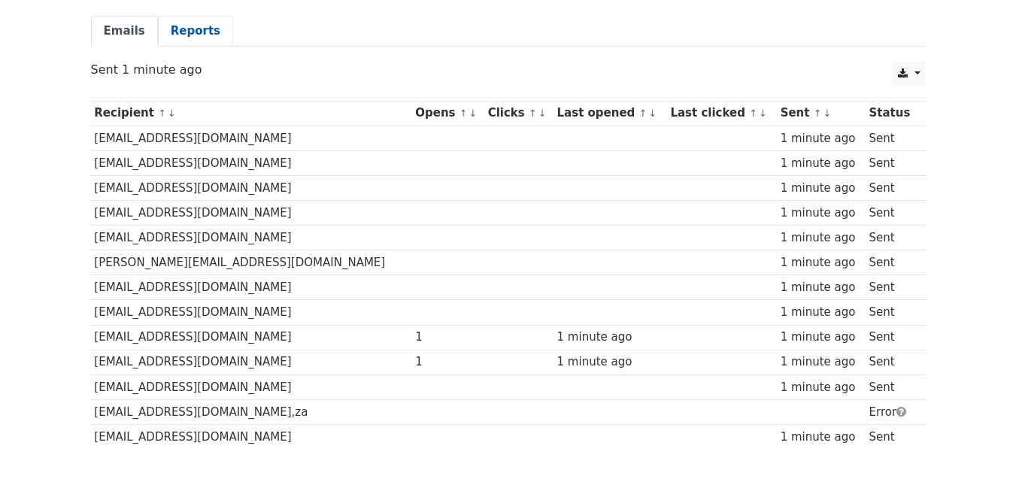
click at [180, 29] on link "Reports" at bounding box center [195, 31] width 75 height 31
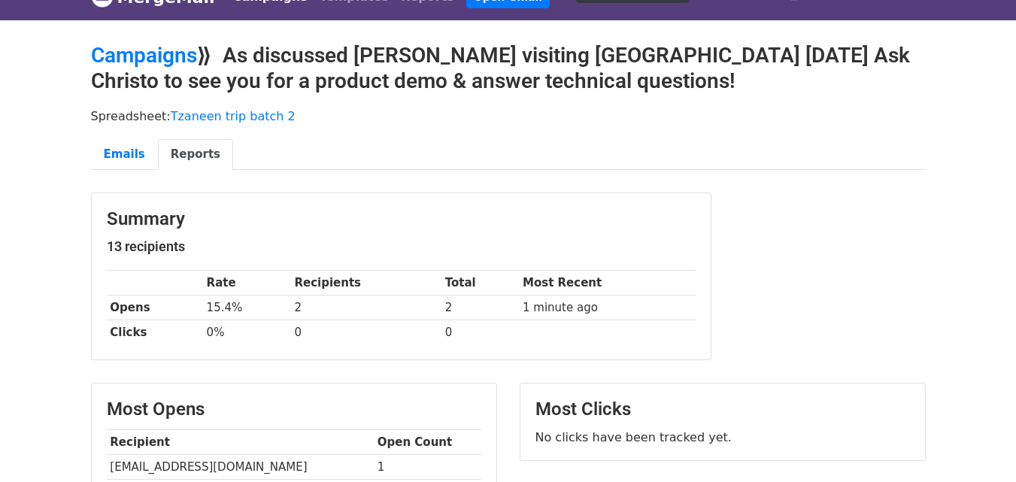
scroll to position [2, 0]
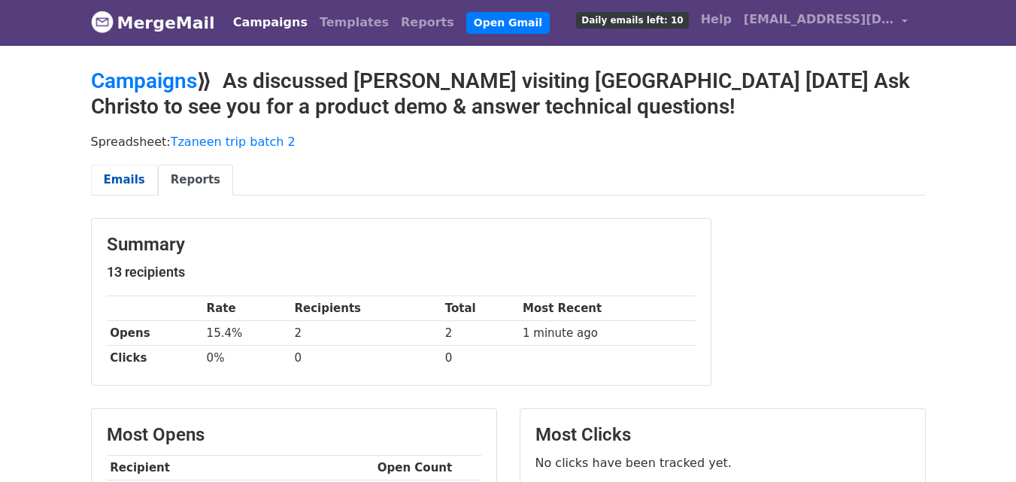
click at [107, 173] on link "Emails" at bounding box center [124, 180] width 67 height 31
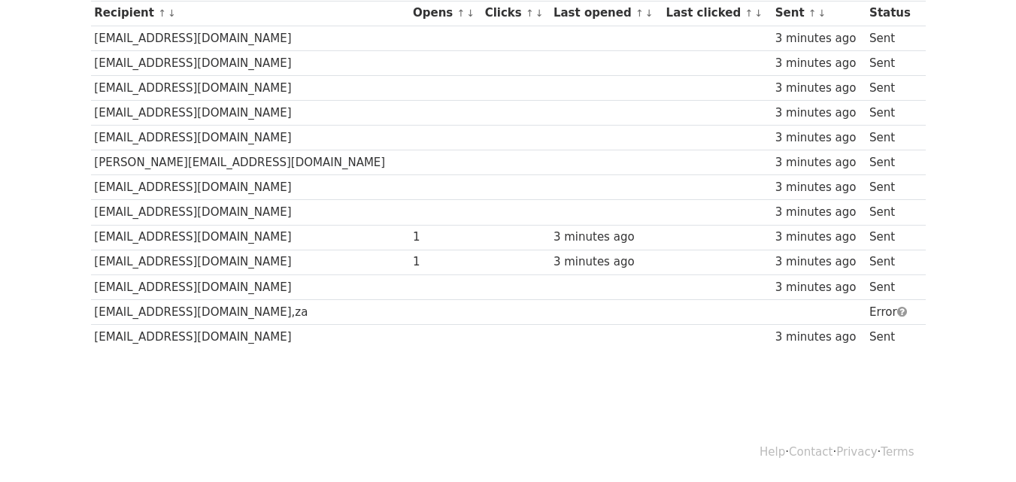
scroll to position [251, 0]
click at [897, 310] on span at bounding box center [902, 310] width 10 height 11
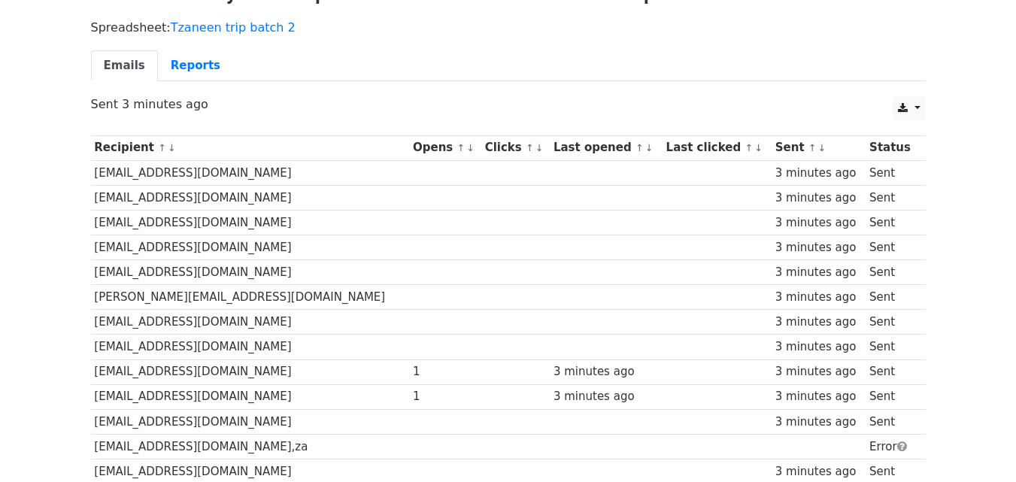
scroll to position [101, 0]
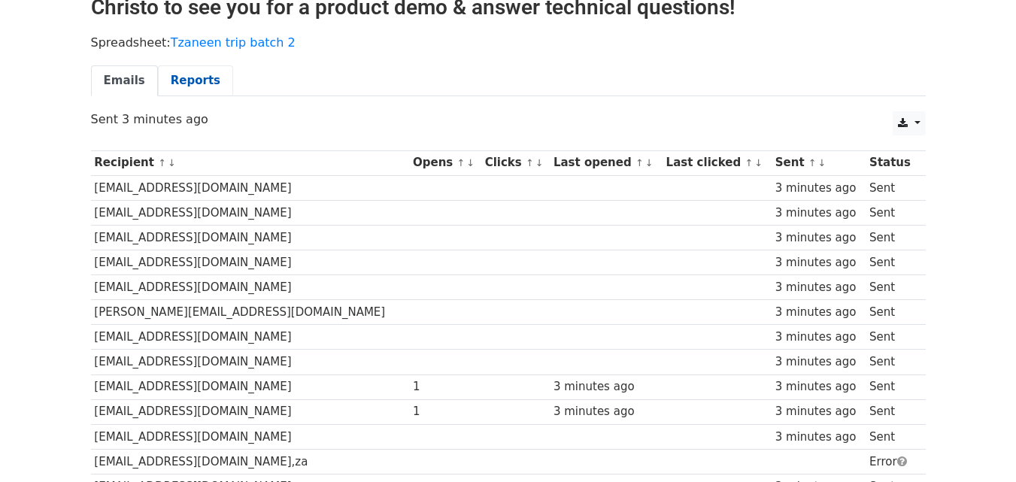
click at [178, 77] on link "Reports" at bounding box center [195, 80] width 75 height 31
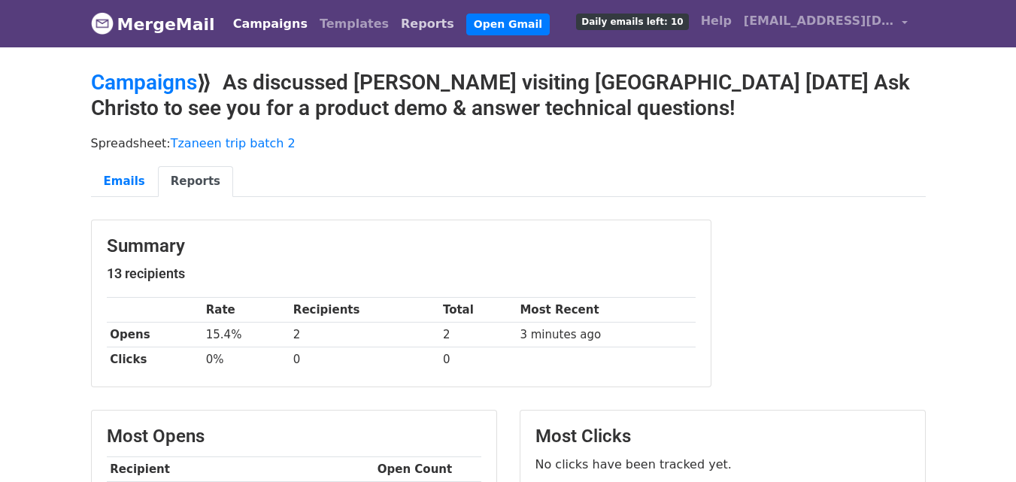
click at [410, 25] on link "Reports" at bounding box center [427, 24] width 65 height 30
click at [395, 24] on link "Reports" at bounding box center [427, 24] width 65 height 30
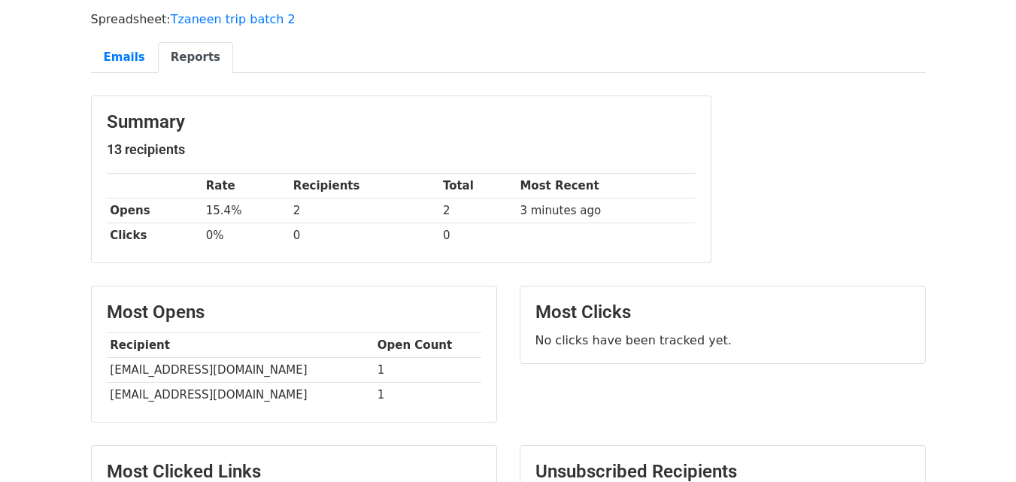
scroll to position [77, 0]
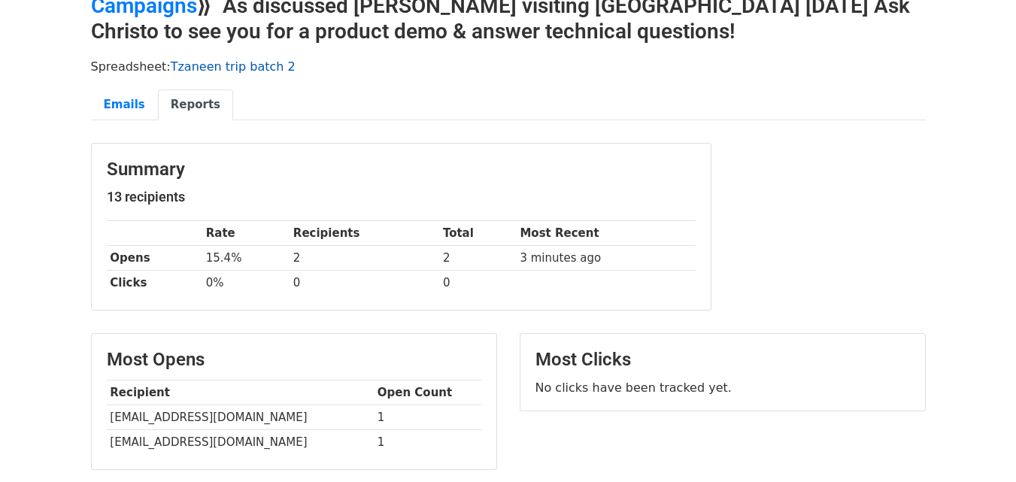
click at [232, 68] on link "Tzaneen trip batch 2" at bounding box center [233, 66] width 125 height 14
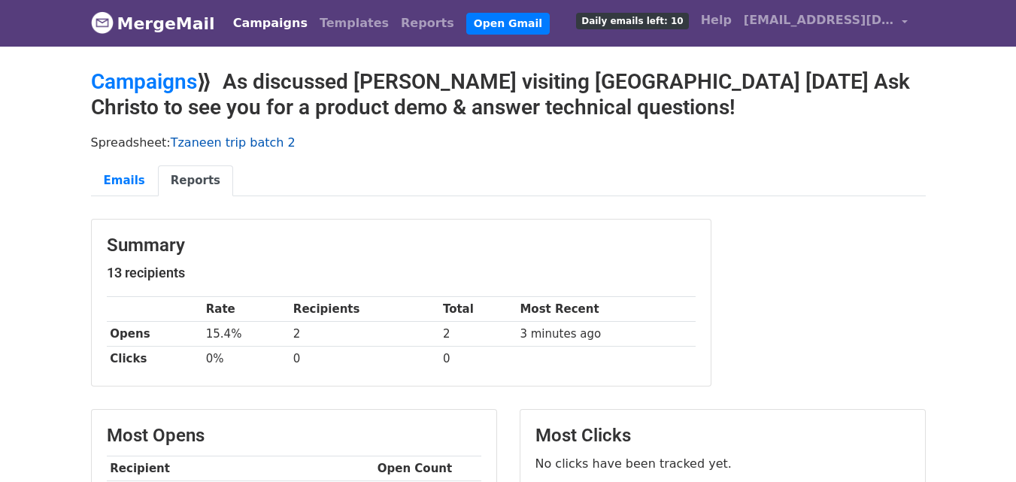
scroll to position [0, 0]
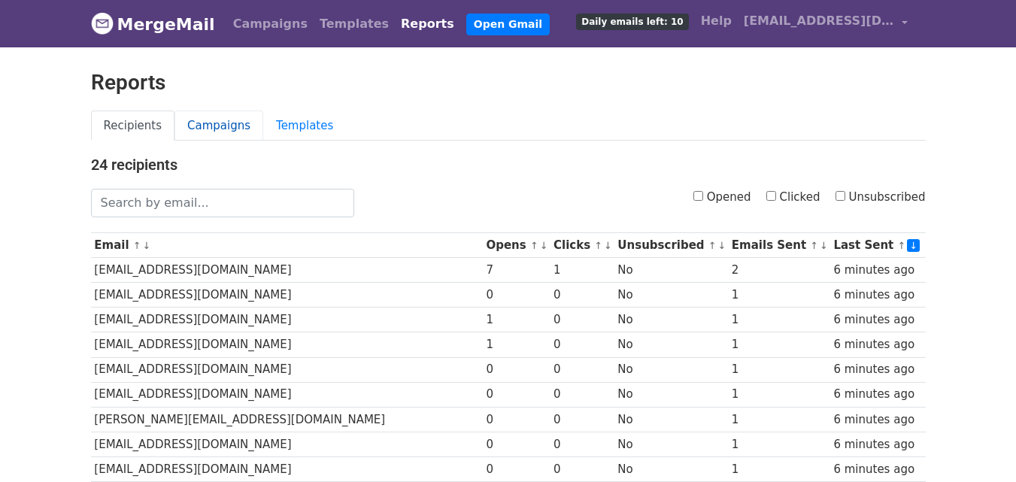
click at [188, 126] on link "Campaigns" at bounding box center [218, 126] width 89 height 31
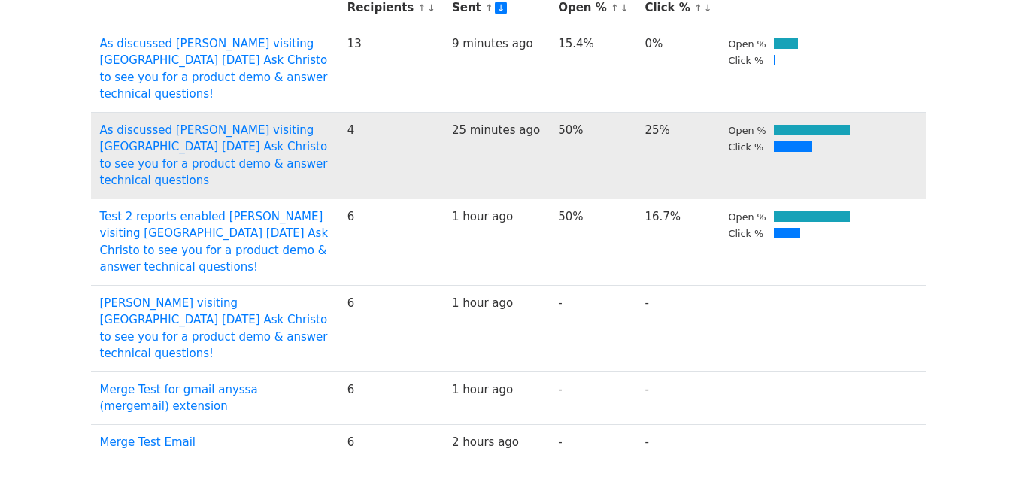
scroll to position [226, 0]
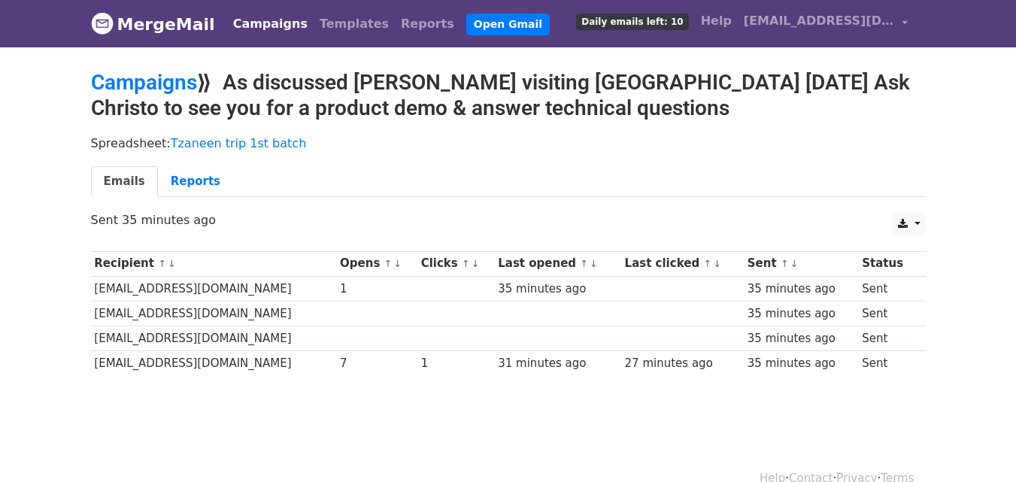
click at [275, 25] on link "Campaigns" at bounding box center [270, 24] width 86 height 30
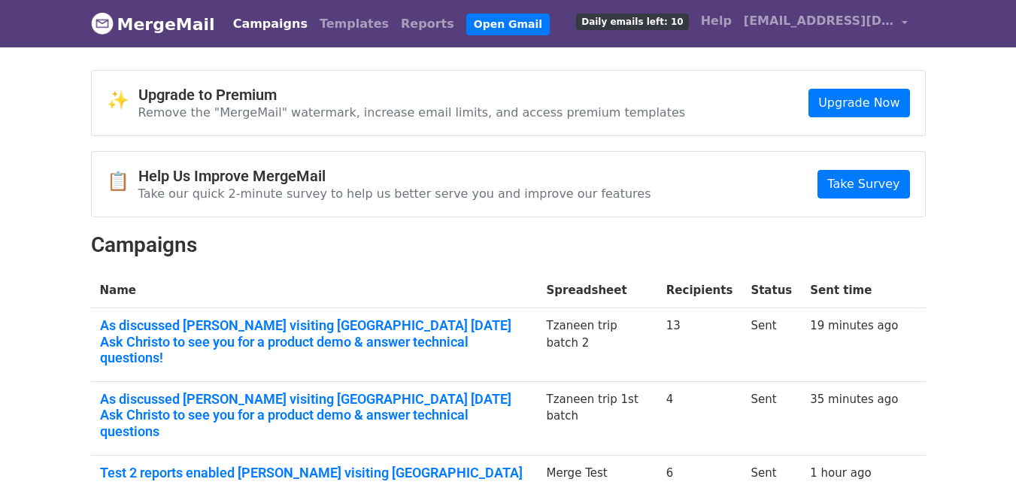
click at [238, 381] on td "As discussed [PERSON_NAME] visiting [GEOGRAPHIC_DATA] [DATE] Ask Christo to see…" at bounding box center [314, 418] width 447 height 74
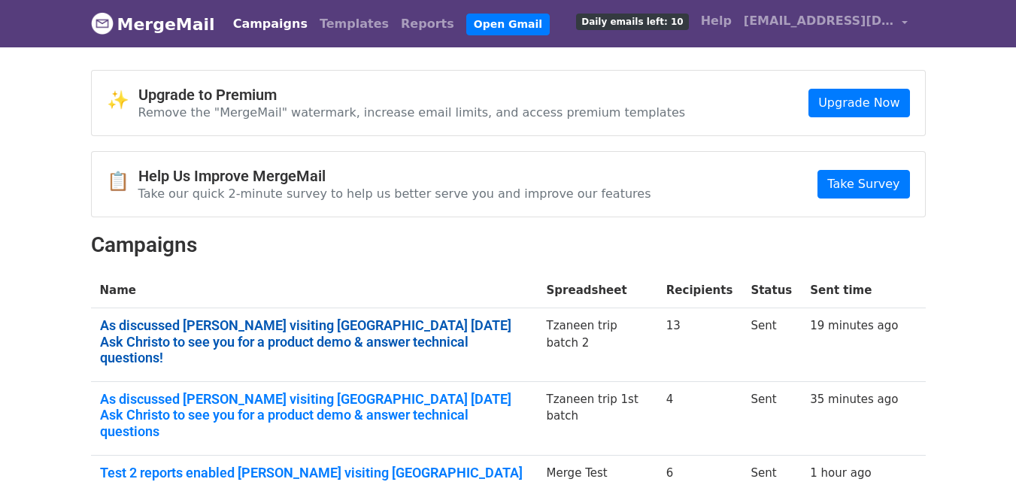
click at [255, 338] on link "As discussed [PERSON_NAME] visiting [GEOGRAPHIC_DATA] [DATE] Ask Christo to see…" at bounding box center [314, 341] width 428 height 49
